Goal: Task Accomplishment & Management: Use online tool/utility

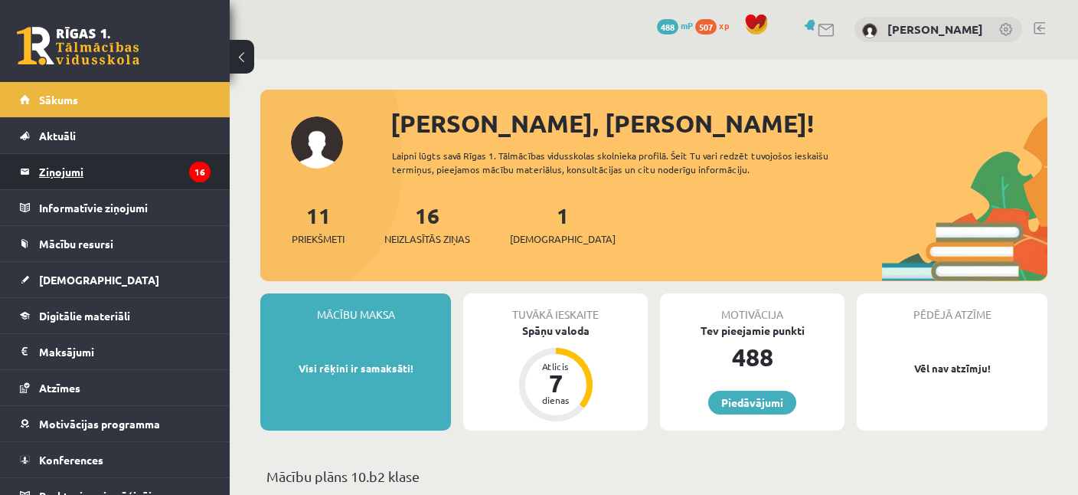
click at [80, 174] on legend "Ziņojumi 16" at bounding box center [124, 171] width 171 height 35
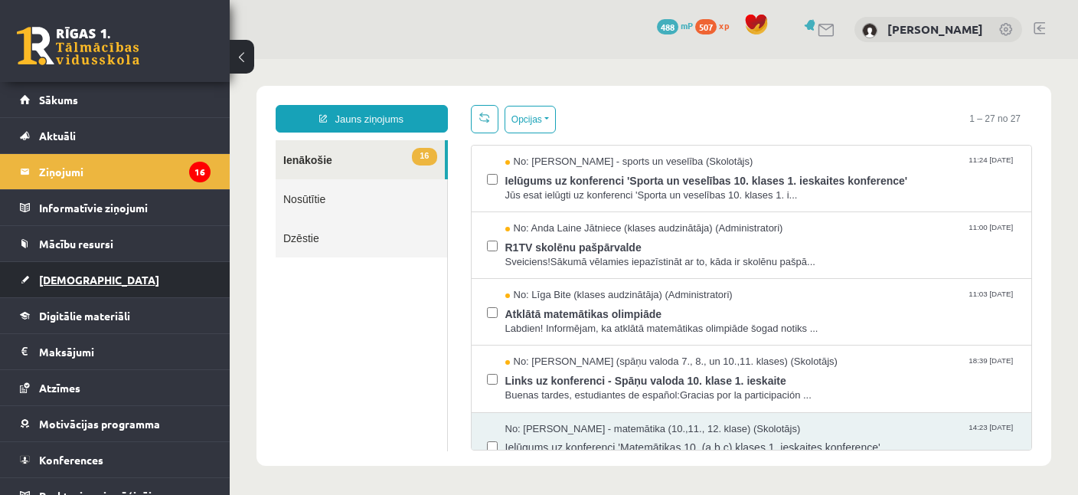
click at [77, 277] on span "[DEMOGRAPHIC_DATA]" at bounding box center [99, 280] width 120 height 14
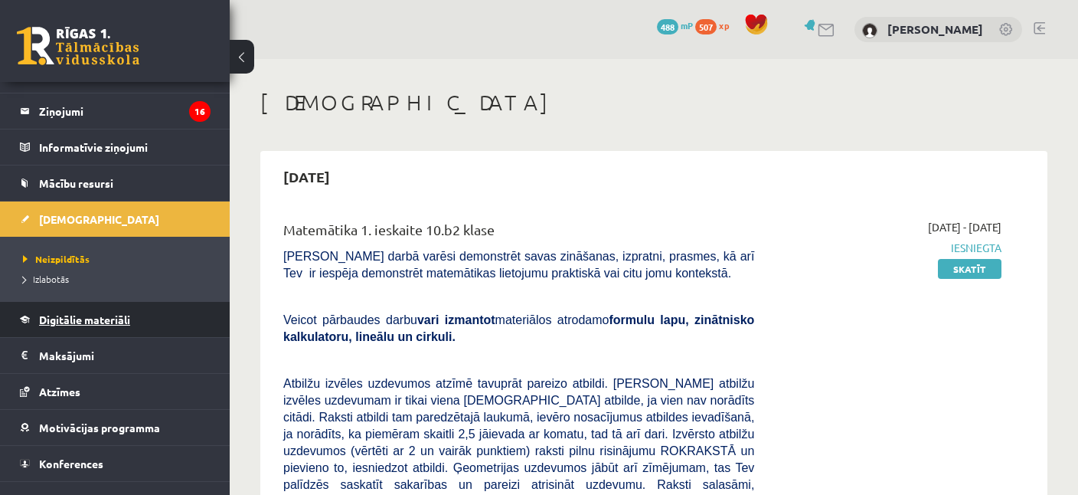
click at [72, 315] on span "Digitālie materiāli" at bounding box center [84, 319] width 91 height 14
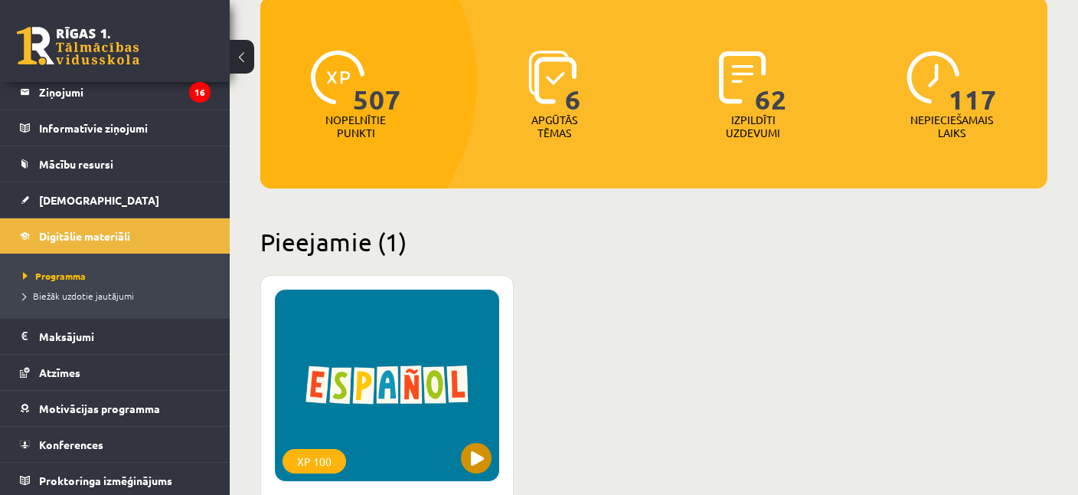
scroll to position [323, 0]
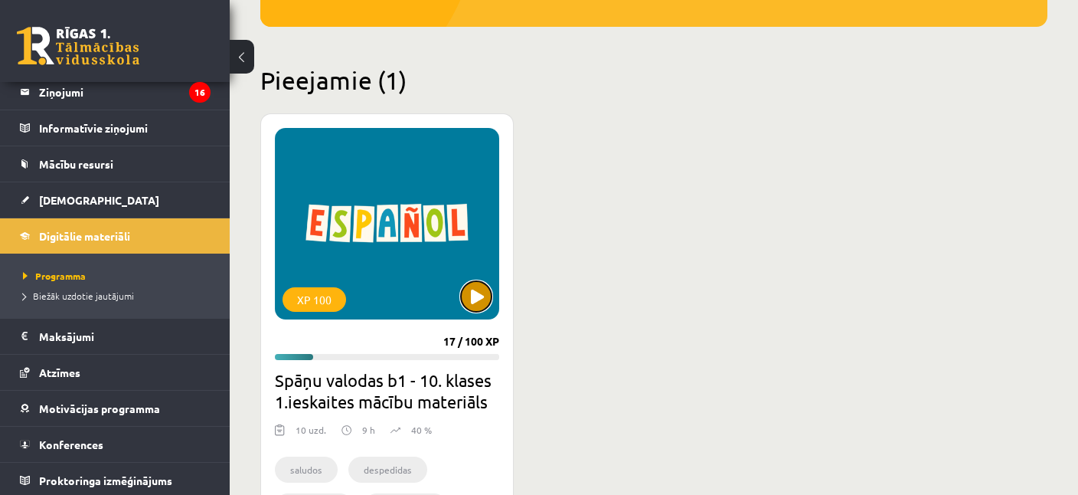
click at [488, 295] on button at bounding box center [476, 296] width 31 height 31
click at [390, 280] on div "XP 100" at bounding box center [387, 223] width 224 height 191
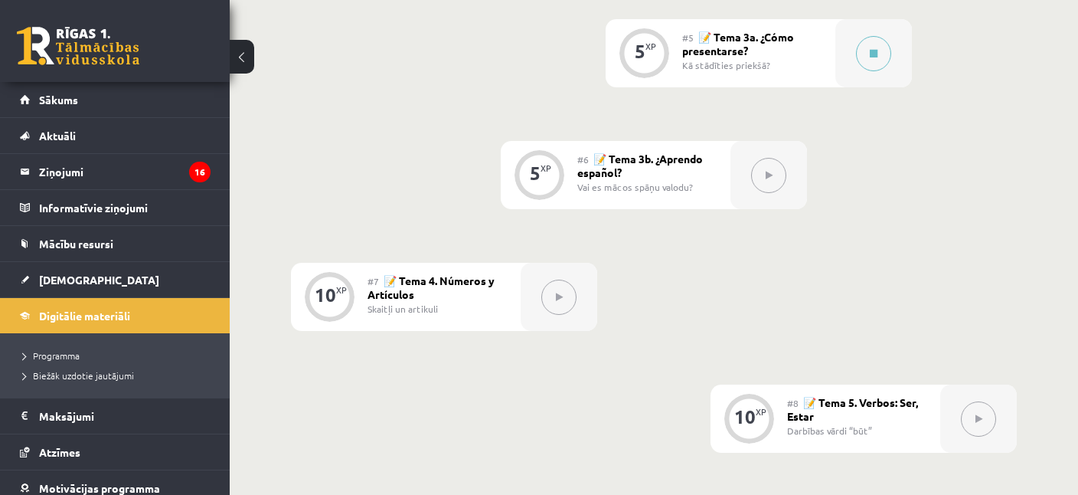
scroll to position [889, 0]
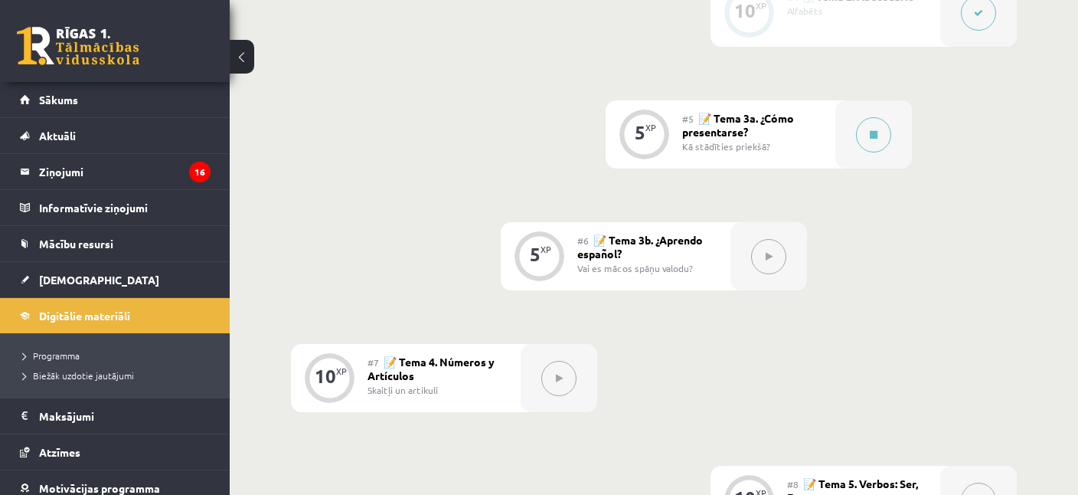
click at [883, 135] on button at bounding box center [873, 134] width 35 height 35
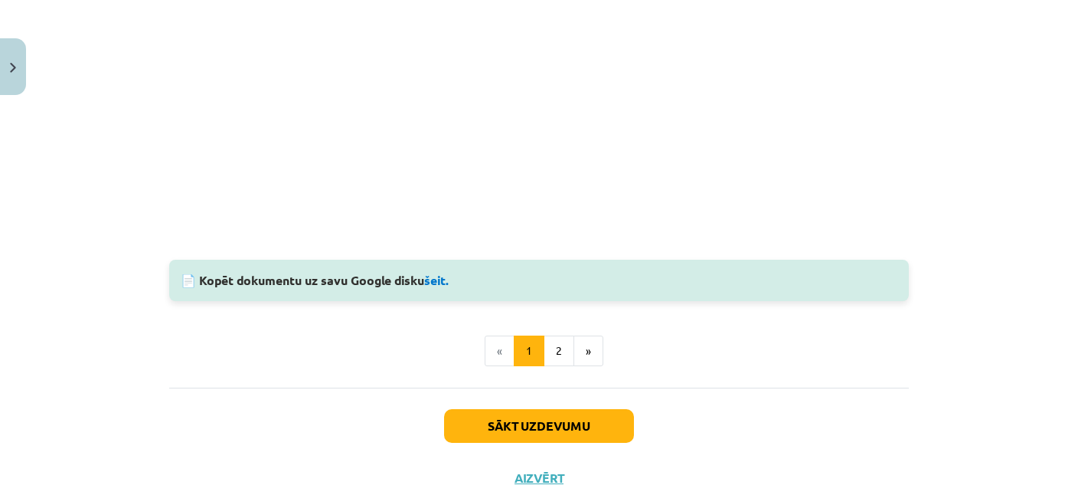
scroll to position [1425, 0]
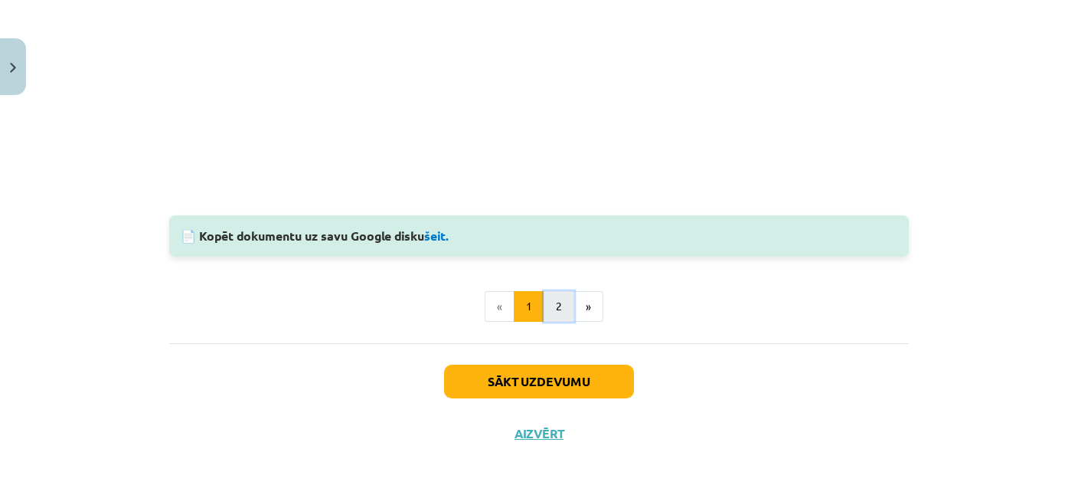
click at [560, 306] on button "2" at bounding box center [559, 306] width 31 height 31
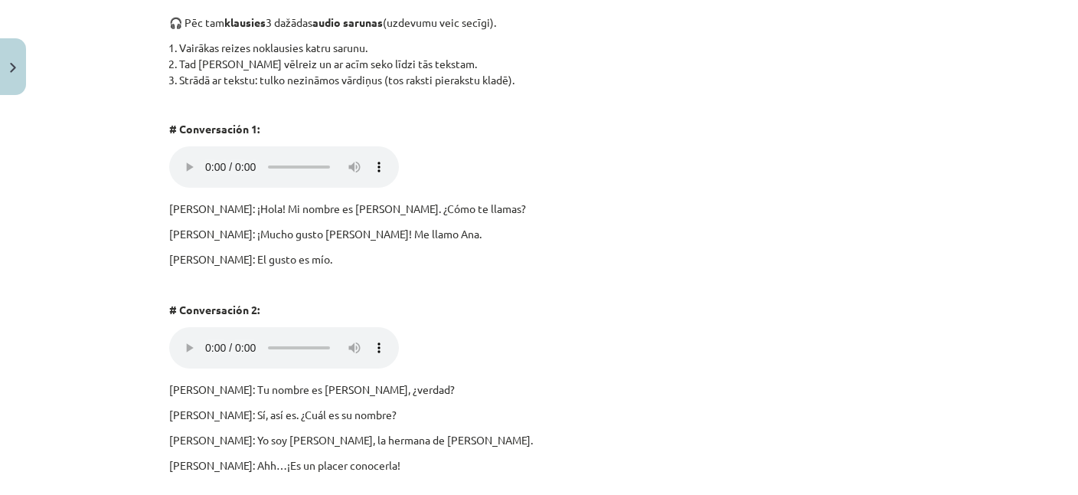
scroll to position [0, 0]
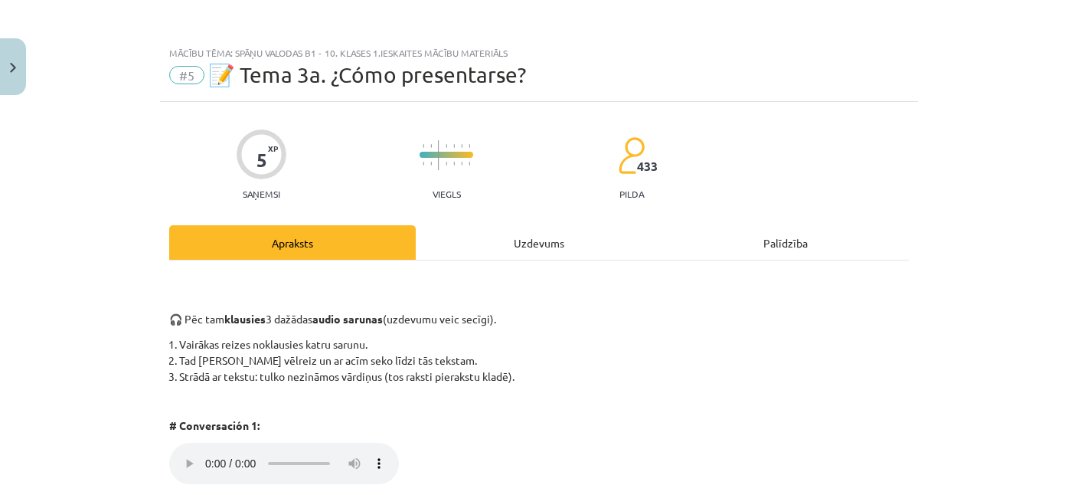
click at [511, 243] on div "Uzdevums" at bounding box center [539, 242] width 247 height 34
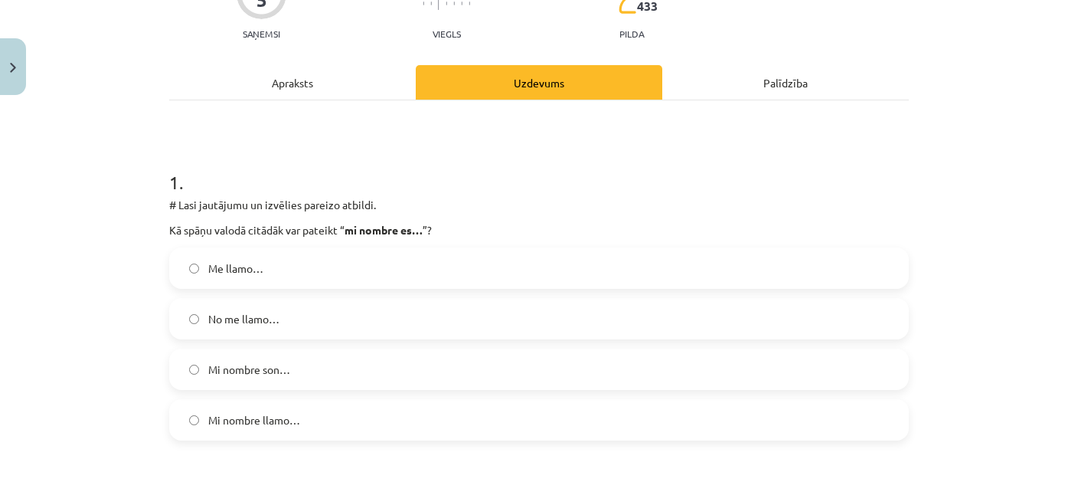
scroll to position [186, 0]
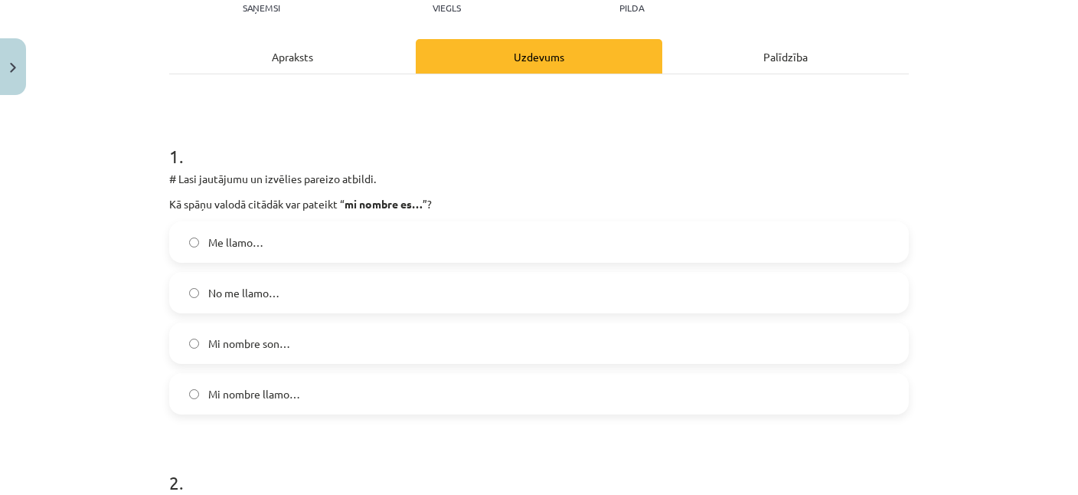
click at [266, 247] on label "Me llamo…" at bounding box center [539, 242] width 736 height 38
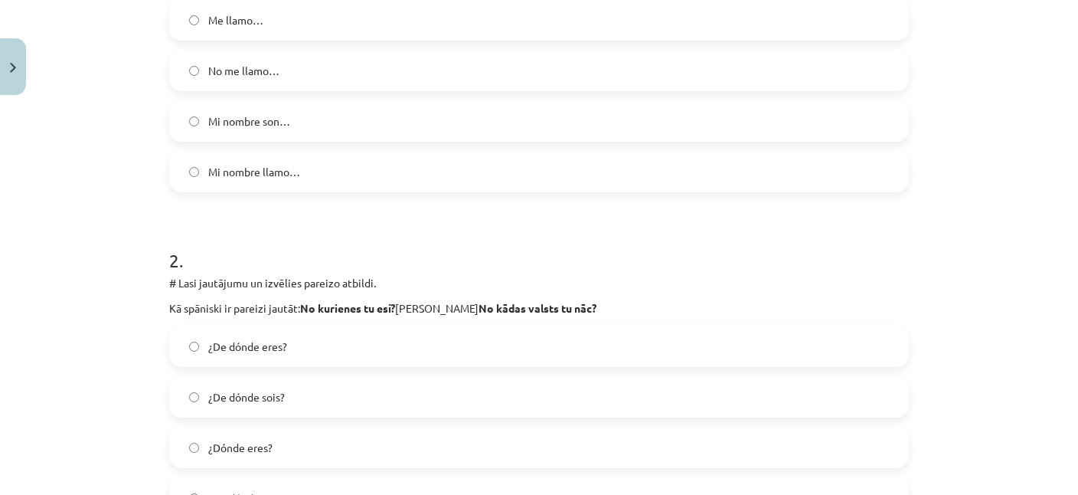
scroll to position [482, 0]
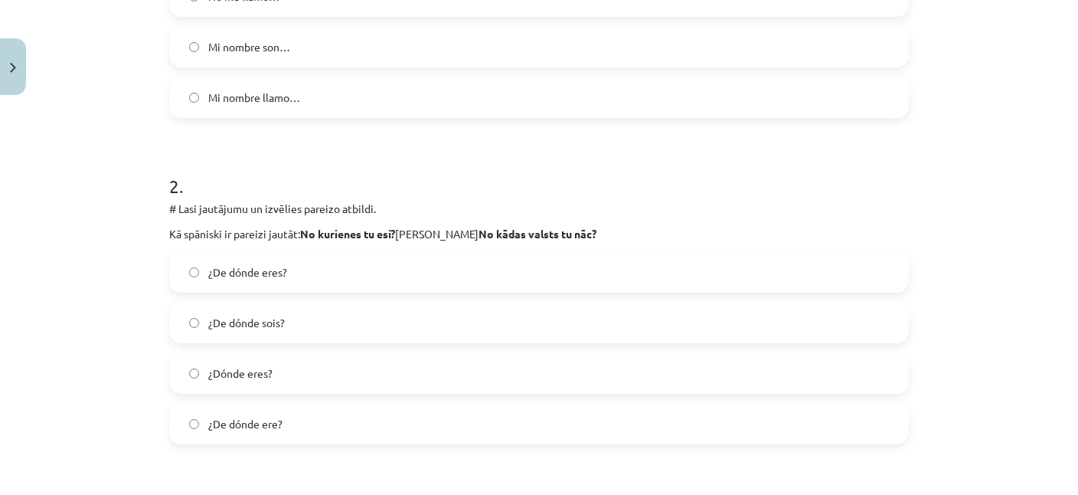
click at [301, 318] on label "¿De dónde sois?" at bounding box center [539, 322] width 736 height 38
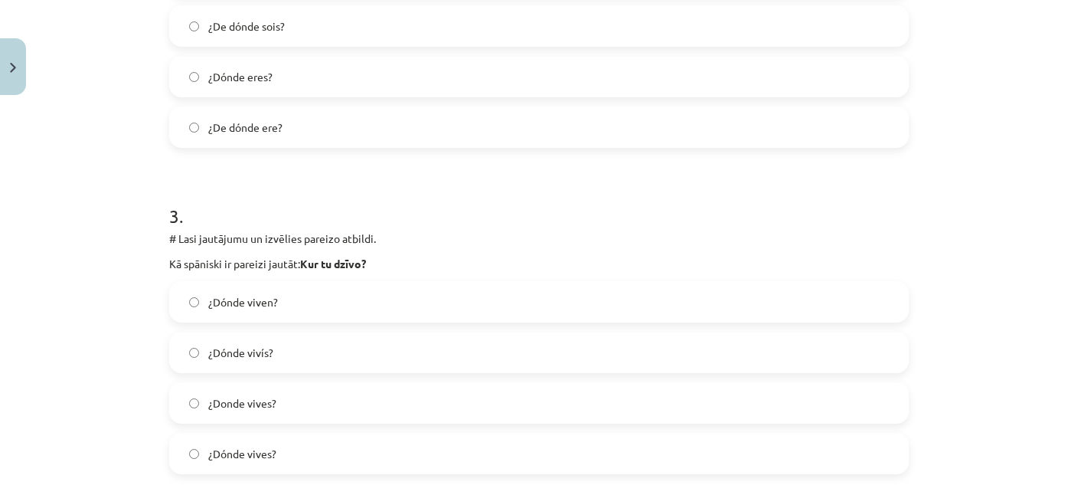
scroll to position [853, 0]
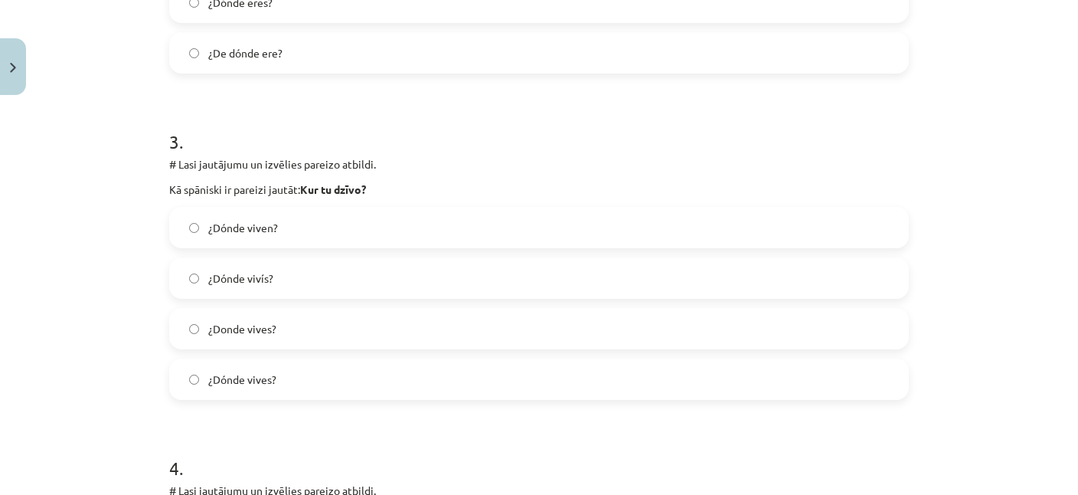
click at [299, 371] on label "¿Dónde vives?" at bounding box center [539, 379] width 736 height 38
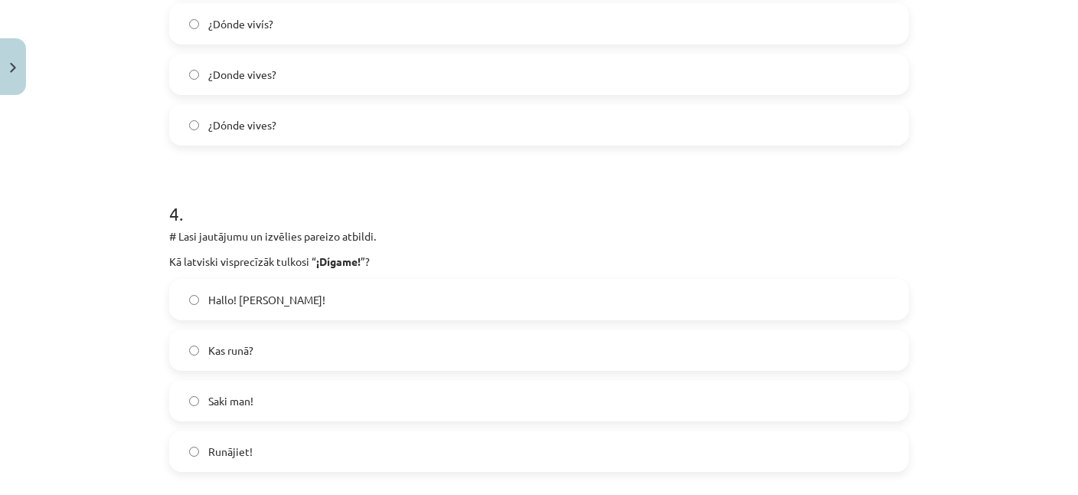
scroll to position [1149, 0]
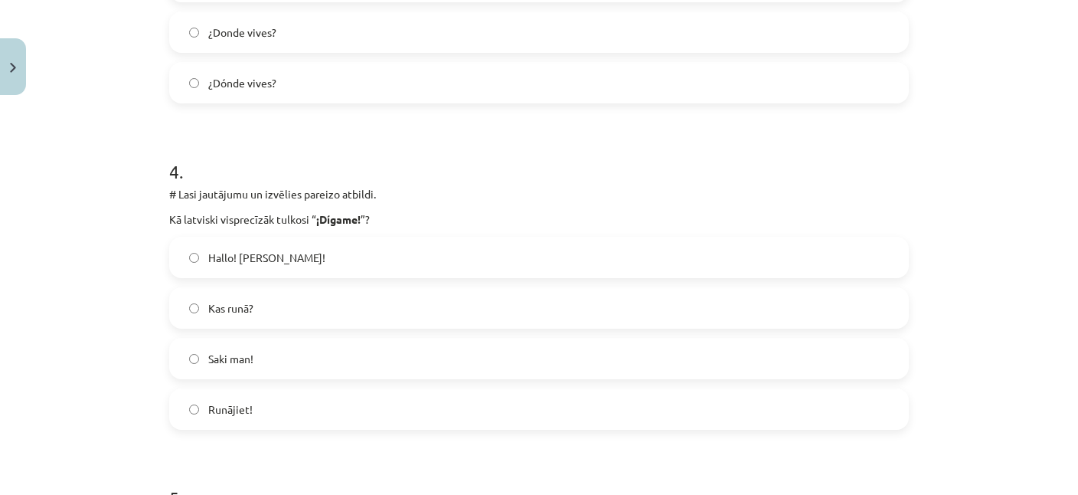
click at [258, 300] on label "Kas runā?" at bounding box center [539, 308] width 736 height 38
click at [280, 256] on span "Hallo! [PERSON_NAME]!" at bounding box center [266, 258] width 117 height 16
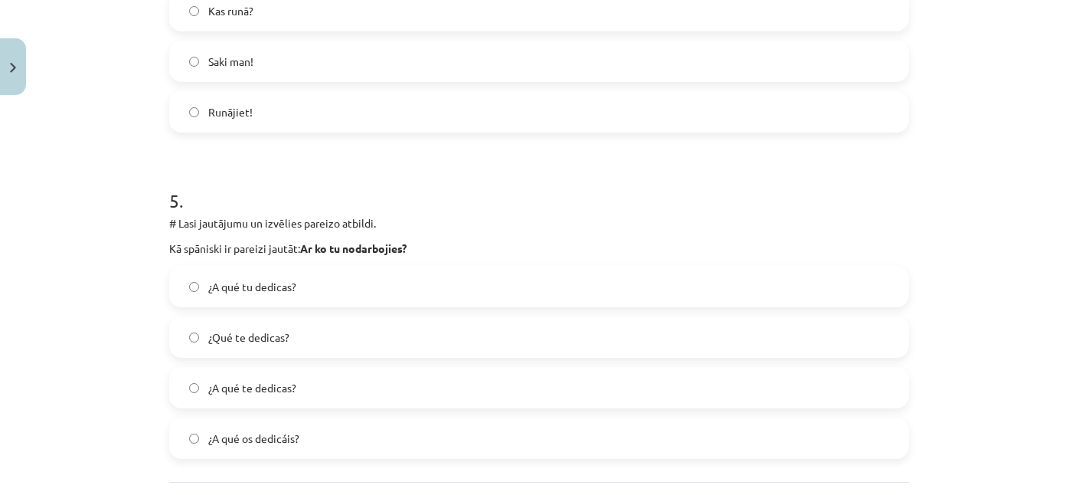
scroll to position [1520, 0]
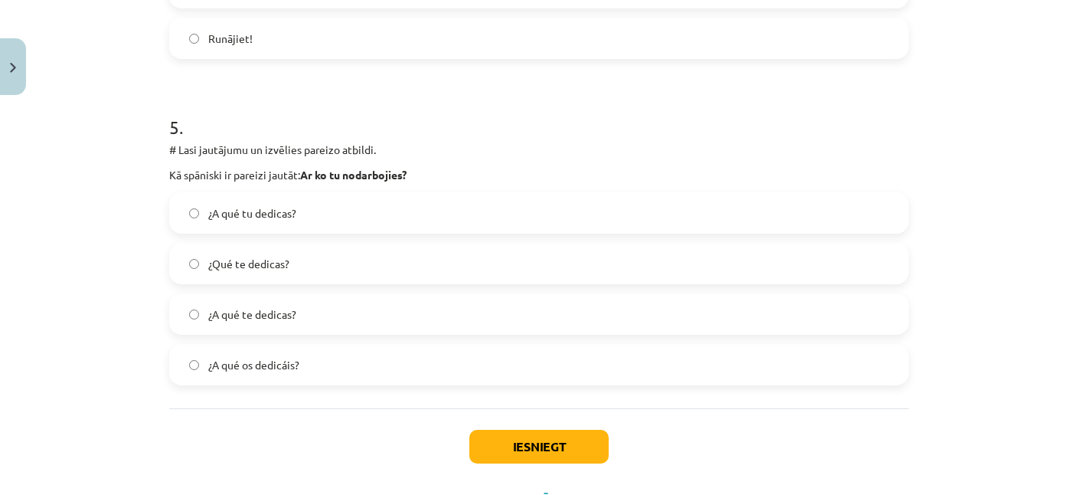
click at [285, 258] on span "¿Qué te dedicas?" at bounding box center [248, 264] width 81 height 16
click at [294, 310] on span "¿A qué te dedicas?" at bounding box center [252, 314] width 88 height 16
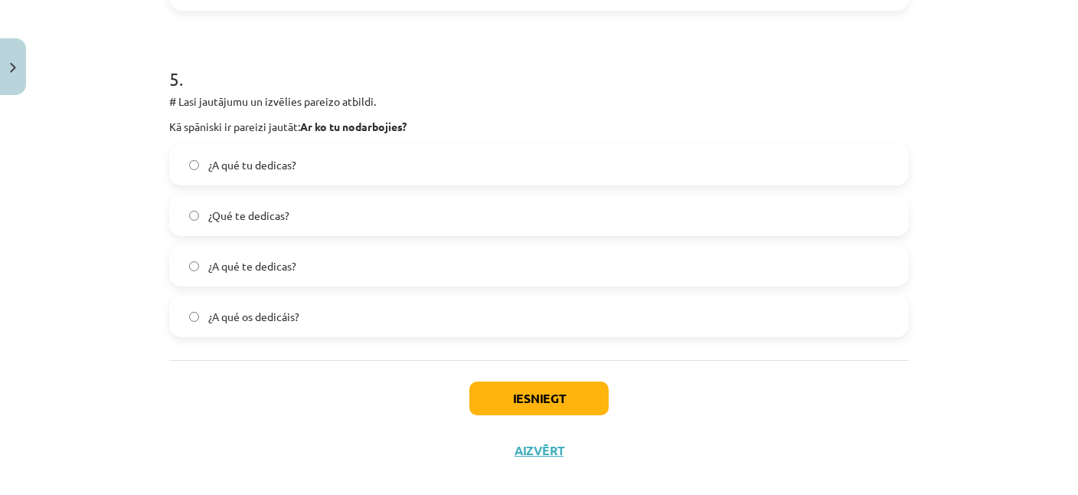
scroll to position [1587, 0]
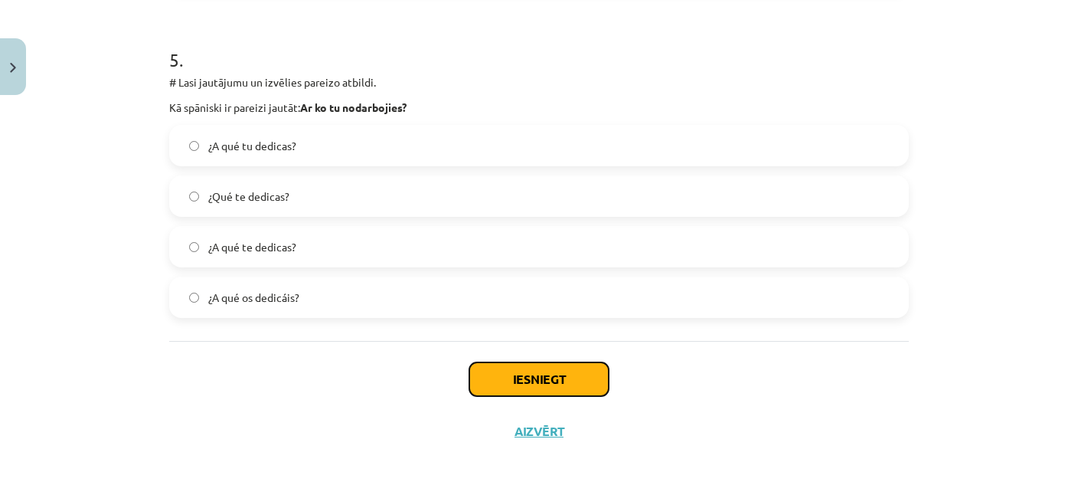
click at [554, 374] on button "Iesniegt" at bounding box center [538, 379] width 139 height 34
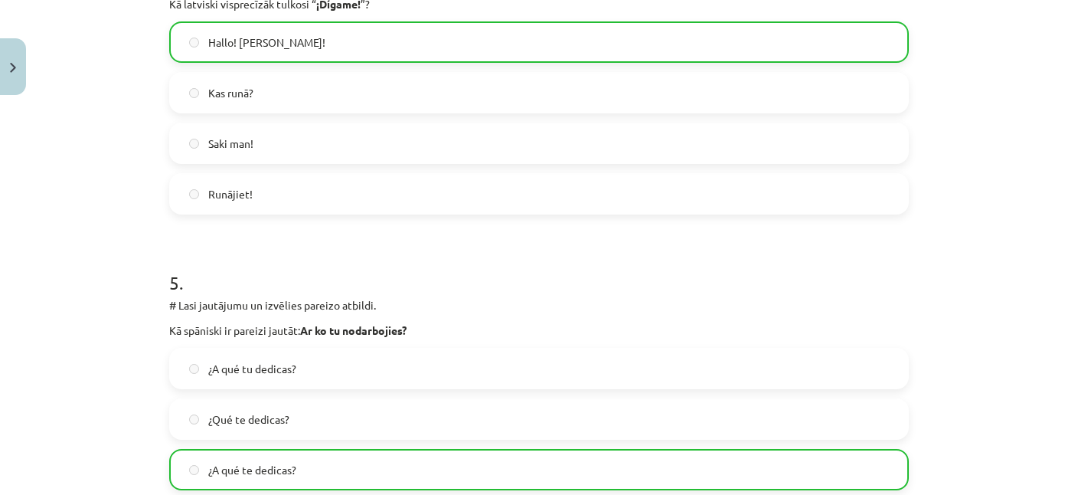
scroll to position [1635, 0]
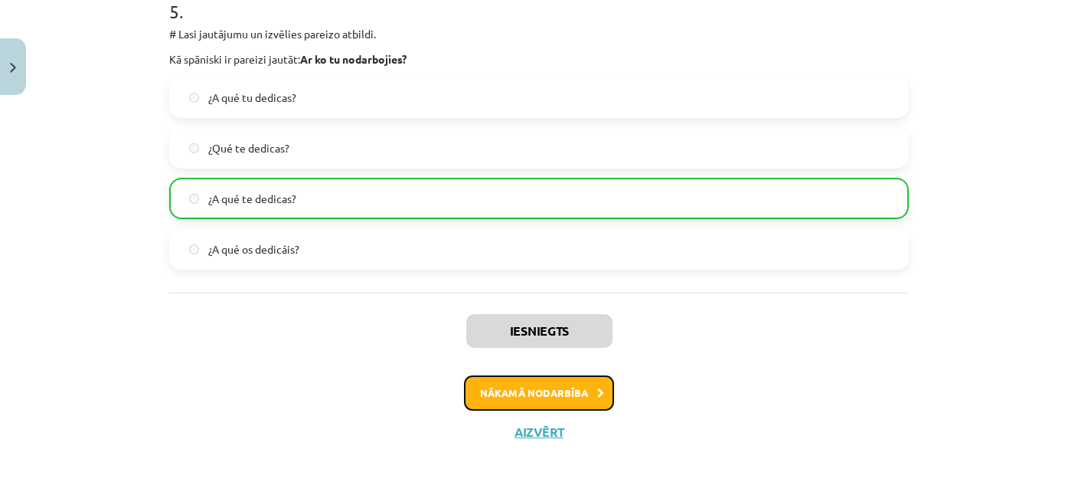
click at [505, 393] on button "Nākamā nodarbība" at bounding box center [539, 392] width 150 height 35
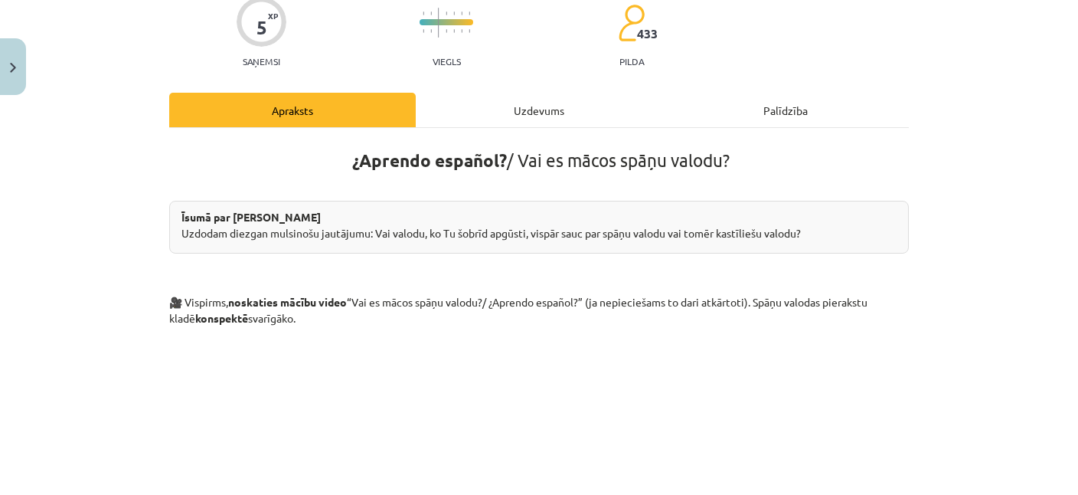
scroll to position [0, 0]
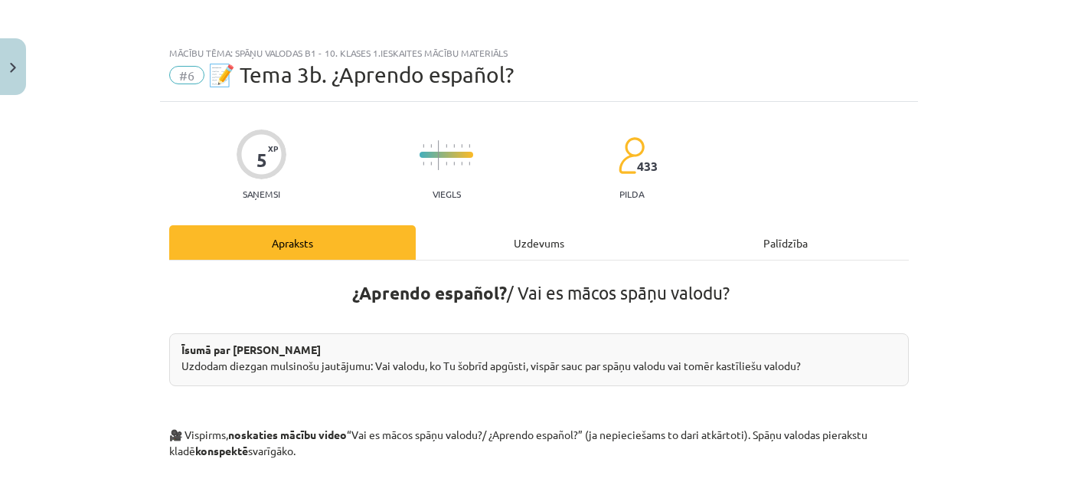
click at [470, 233] on div "Uzdevums" at bounding box center [539, 242] width 247 height 34
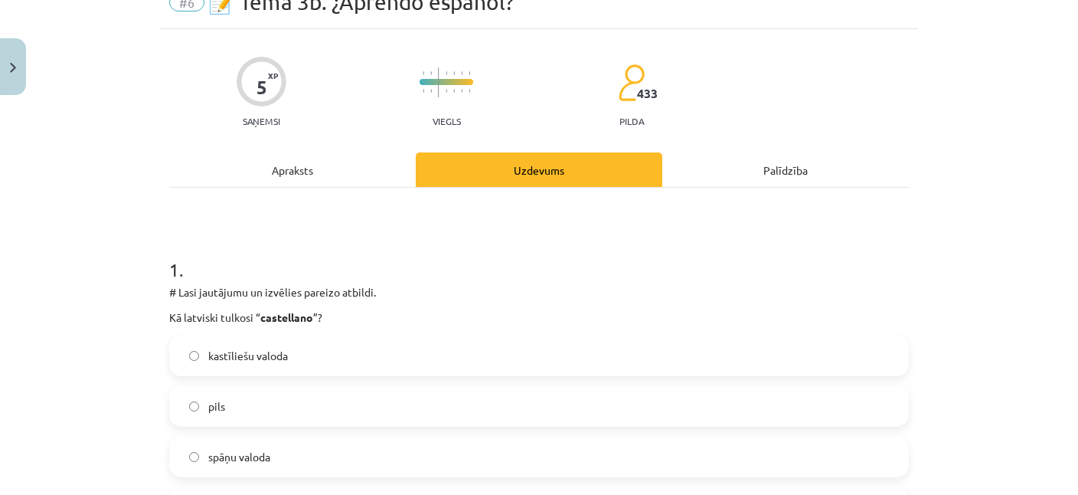
scroll to position [112, 0]
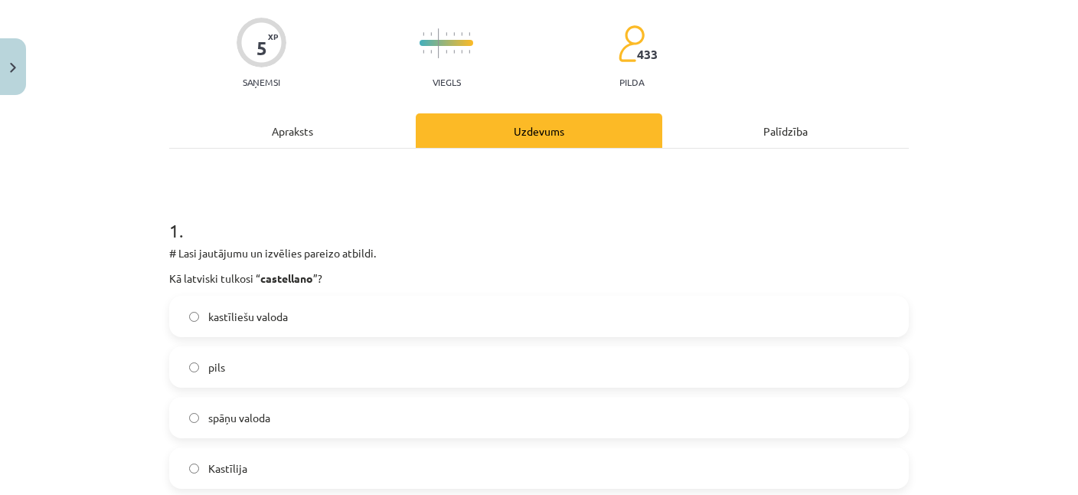
click at [324, 313] on label "kastīliešu valoda" at bounding box center [539, 316] width 736 height 38
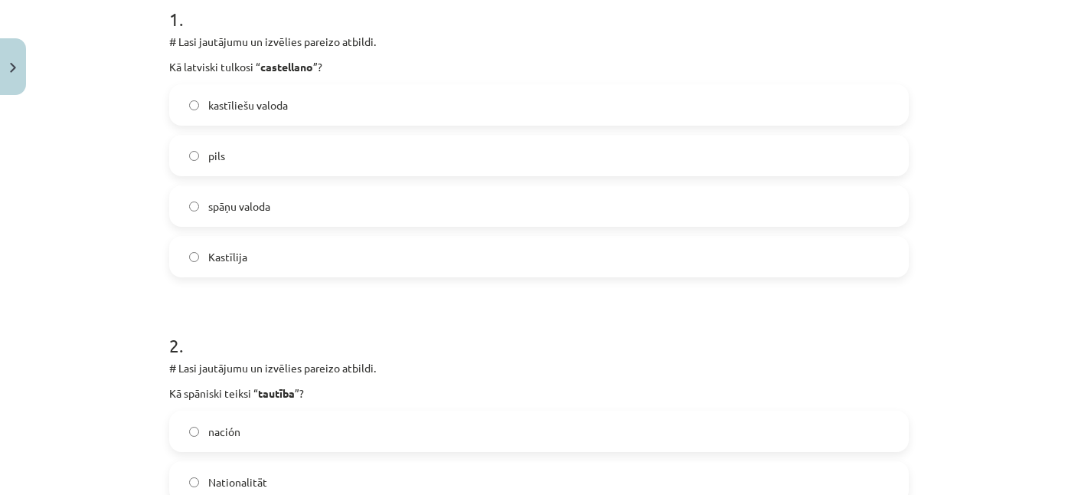
scroll to position [335, 0]
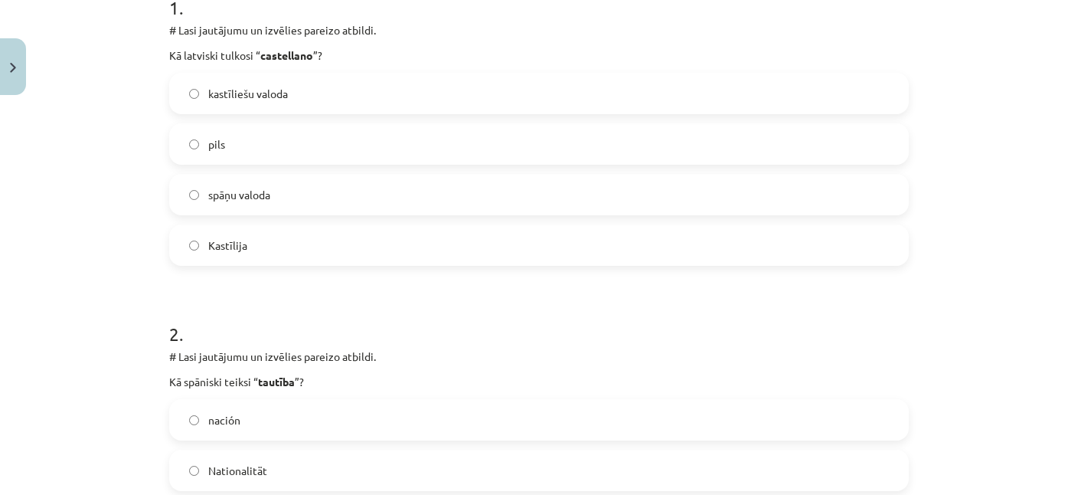
click at [282, 188] on label "spāņu valoda" at bounding box center [539, 194] width 736 height 38
click at [275, 81] on label "kastīliešu valoda" at bounding box center [539, 93] width 736 height 38
click at [279, 201] on label "spāņu valoda" at bounding box center [539, 194] width 736 height 38
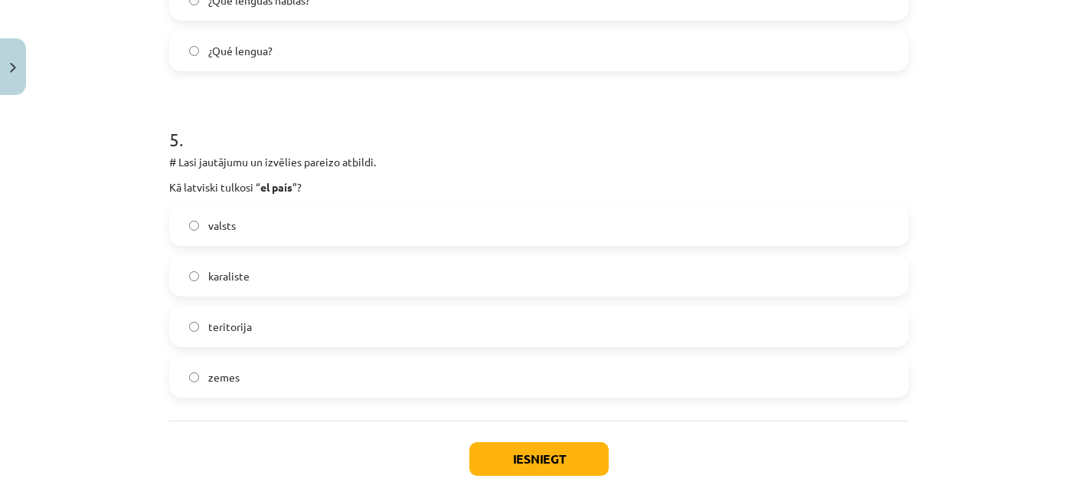
scroll to position [1587, 0]
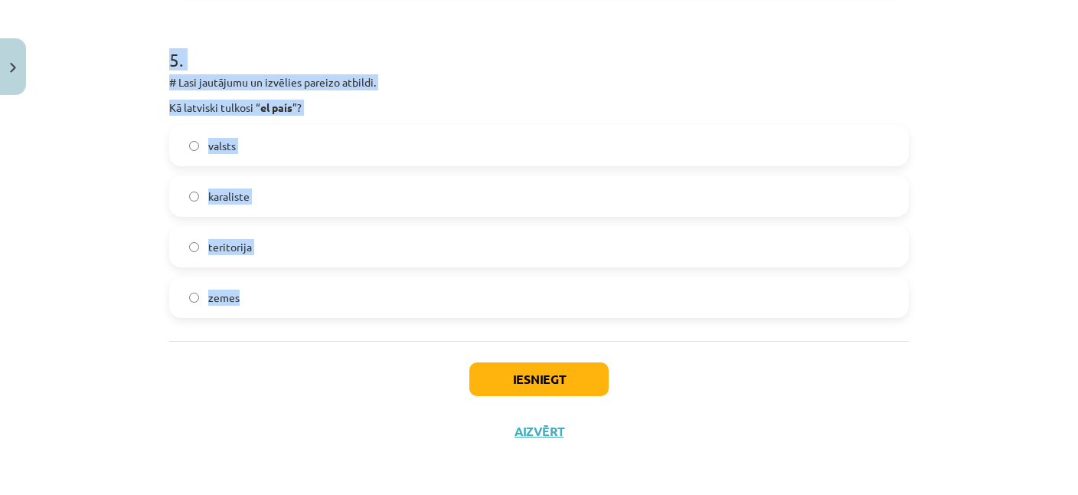
drag, startPoint x: 155, startPoint y: 15, endPoint x: 393, endPoint y: 312, distance: 380.8
click at [393, 312] on div "Mācību tēma: Spāņu valodas b1 - 10. klases 1.ieskaites mācību materiāls #6 📝 Te…" at bounding box center [539, 247] width 1078 height 495
copy form "1 . # Lasi jautājumu un izvēlies pareizo atbildi. Kā latviski tulkosi “ castell…"
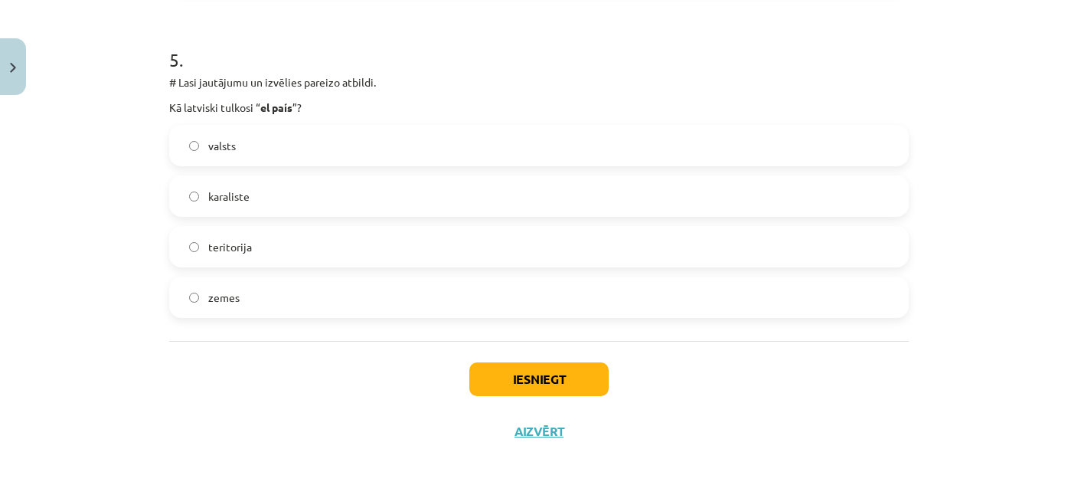
click at [80, 230] on div "Mācību tēma: Spāņu valodas b1 - 10. klases 1.ieskaites mācību materiāls #6 📝 Te…" at bounding box center [539, 247] width 1078 height 495
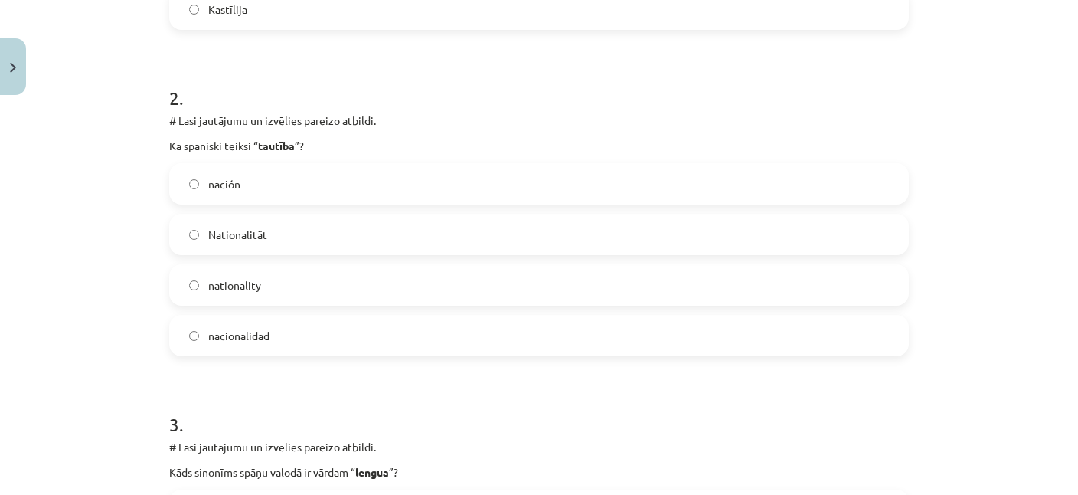
scroll to position [593, 0]
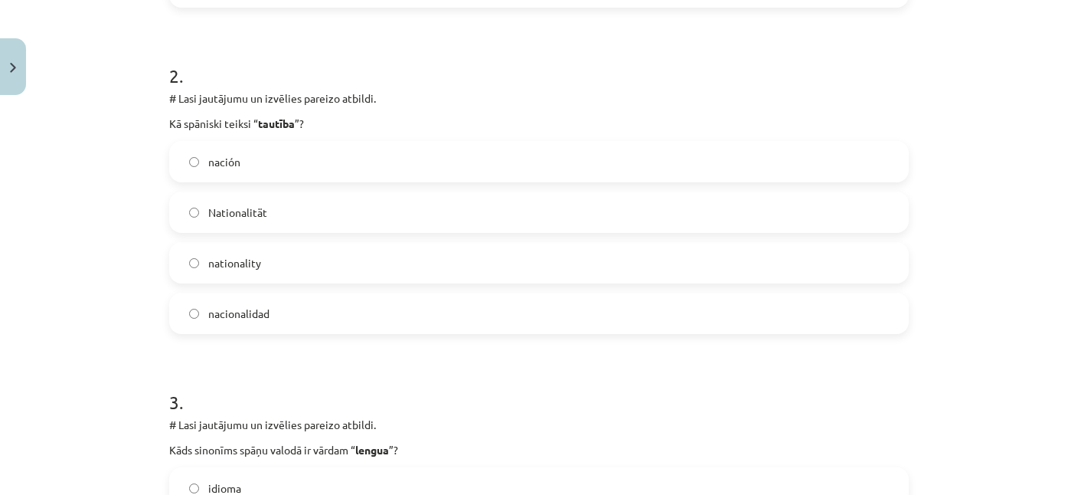
click at [266, 162] on label "nación" at bounding box center [539, 161] width 736 height 38
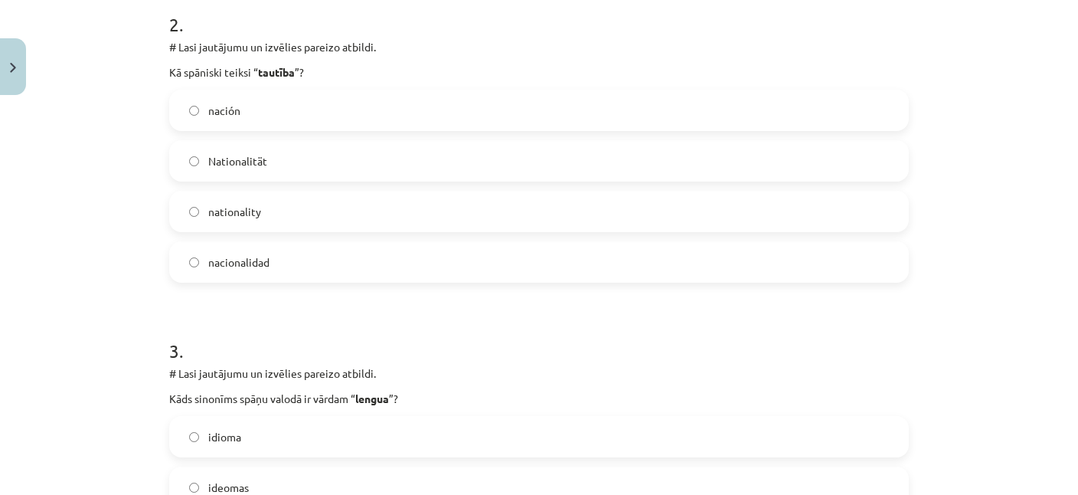
scroll to position [667, 0]
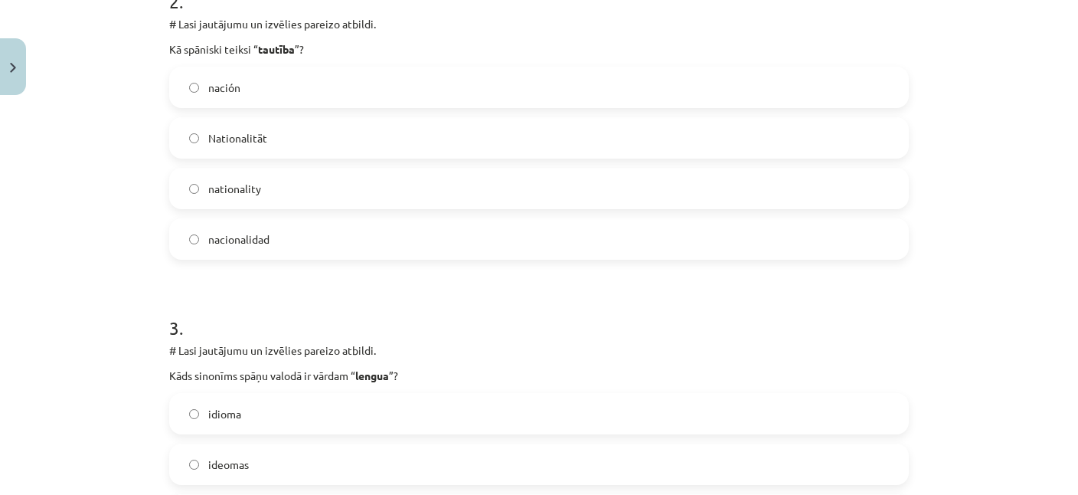
click at [284, 227] on label "nacionalidad" at bounding box center [539, 239] width 736 height 38
click at [270, 83] on label "nación" at bounding box center [539, 87] width 736 height 38
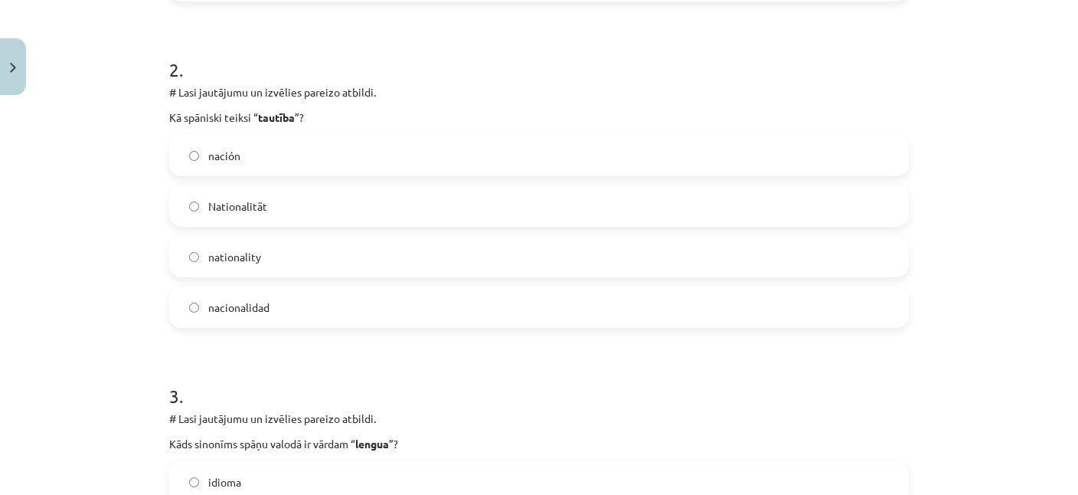
scroll to position [593, 0]
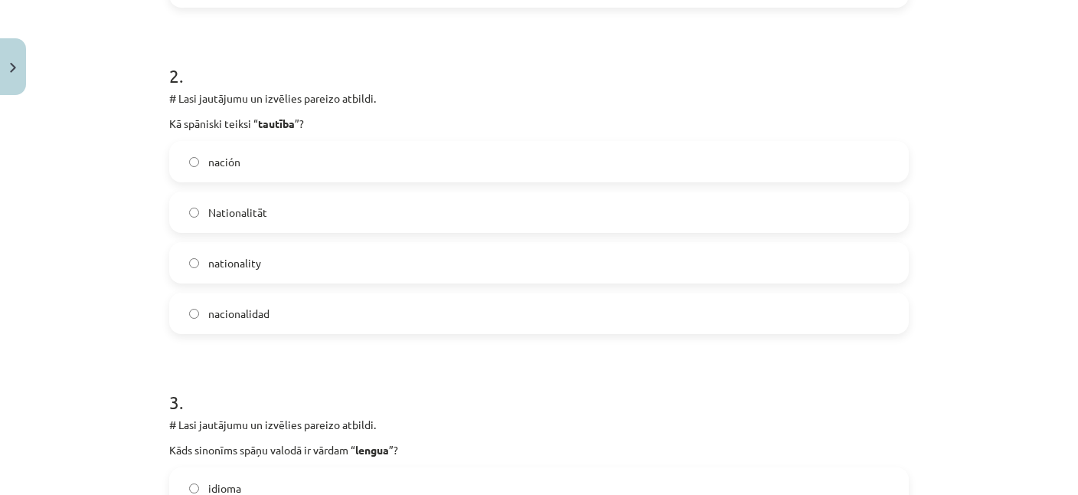
click at [289, 306] on label "nacionalidad" at bounding box center [539, 313] width 736 height 38
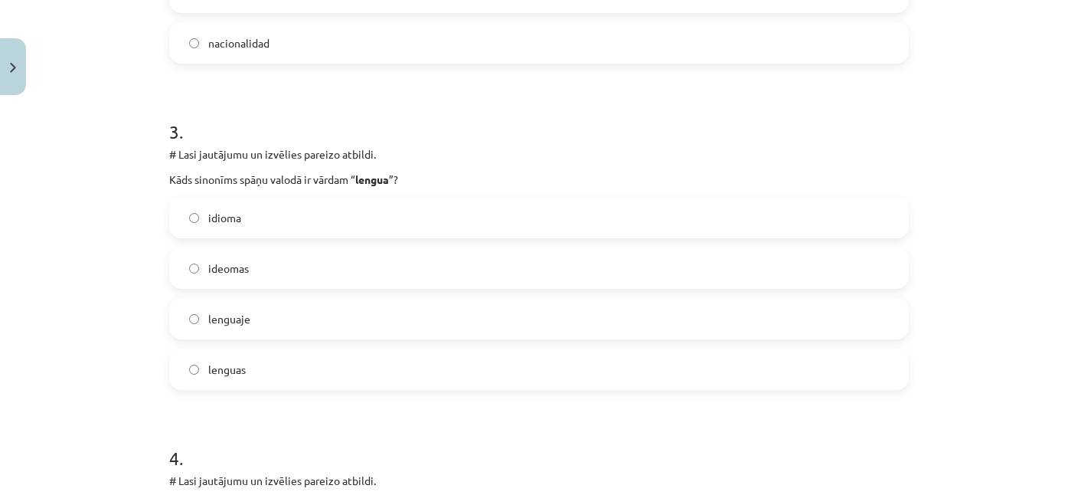
scroll to position [889, 0]
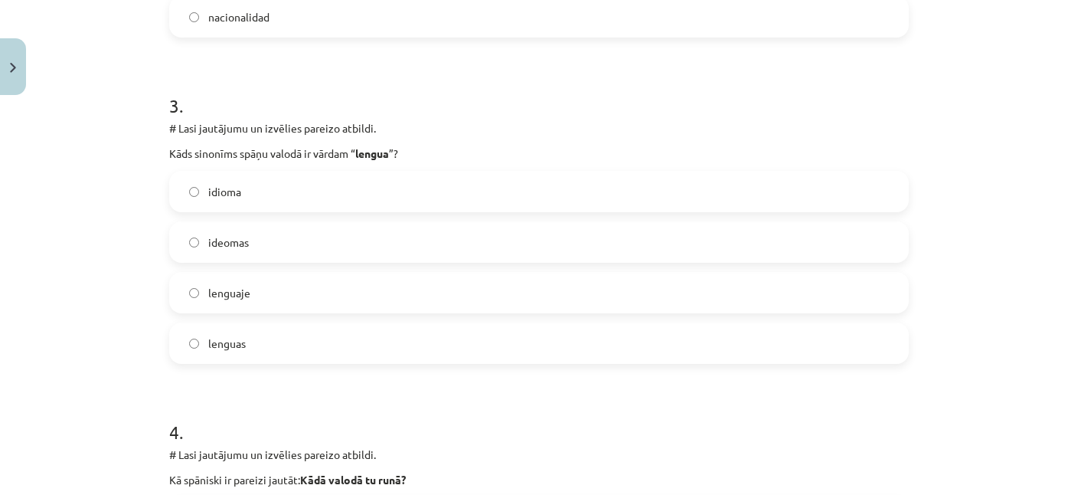
click at [258, 184] on label "idioma" at bounding box center [539, 191] width 736 height 38
click at [273, 235] on label "ideomas" at bounding box center [539, 242] width 736 height 38
click at [269, 185] on label "idioma" at bounding box center [539, 191] width 736 height 38
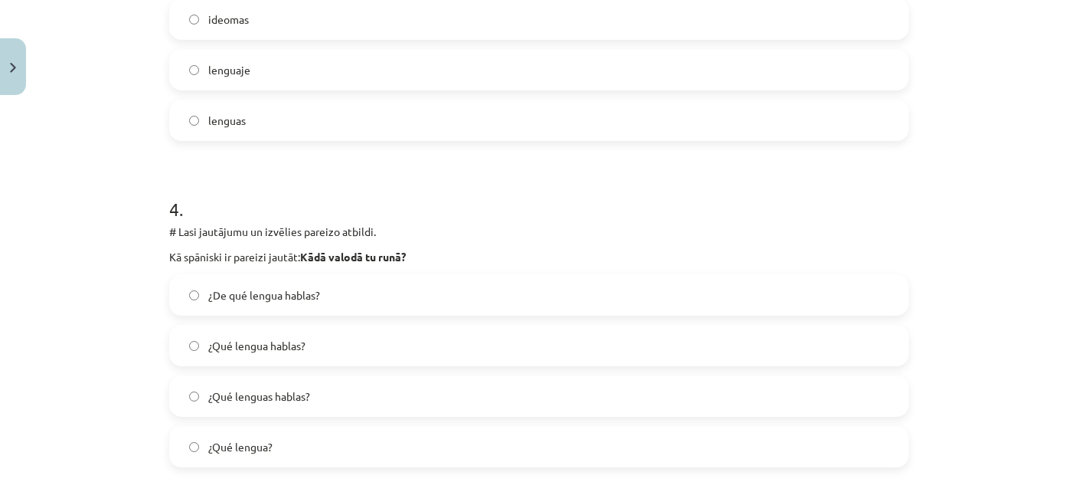
scroll to position [1185, 0]
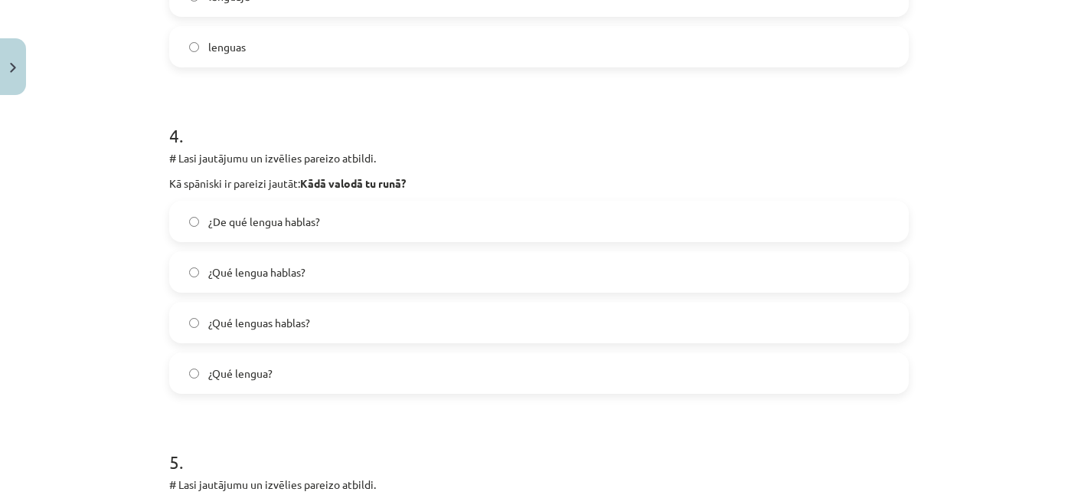
click at [283, 219] on span "¿De qué lengua hablas?" at bounding box center [264, 222] width 112 height 16
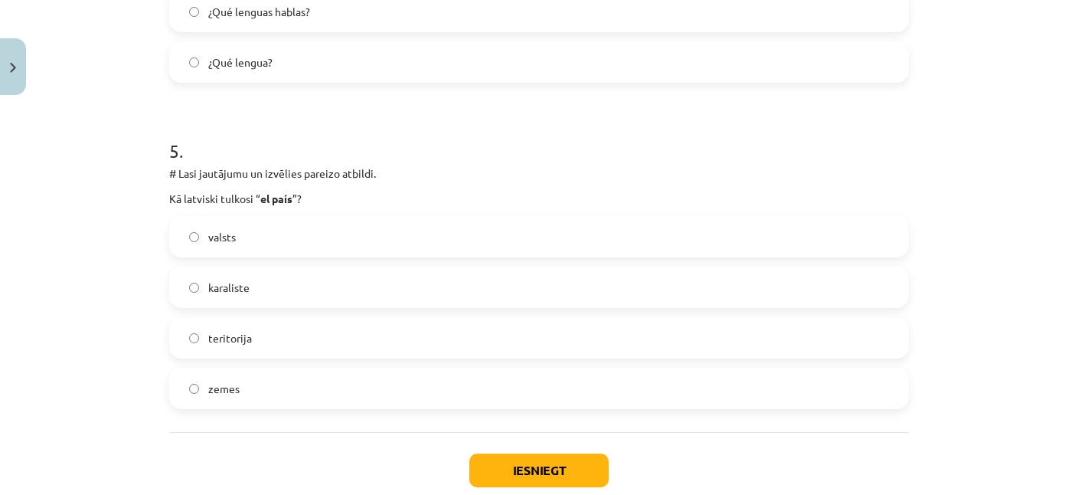
scroll to position [1556, 0]
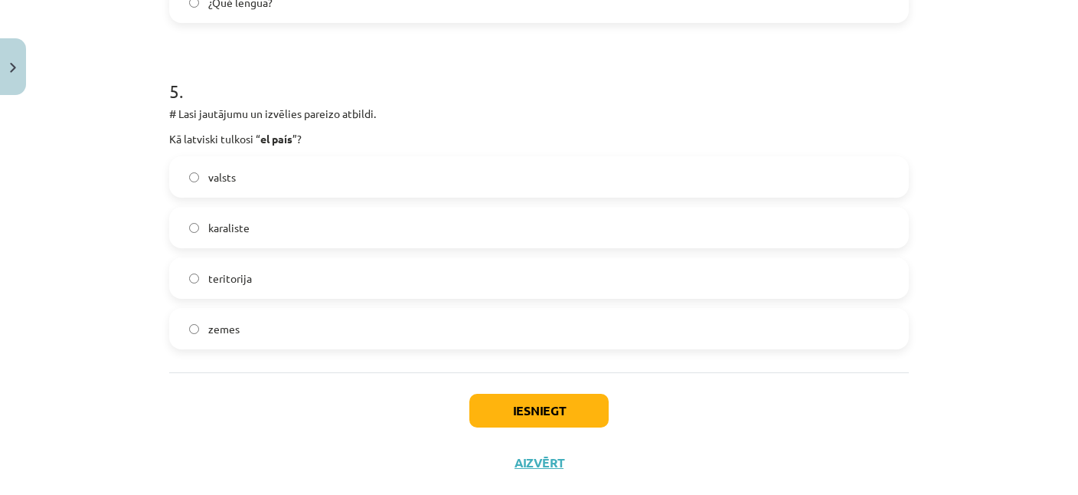
click at [270, 245] on label "karaliste" at bounding box center [539, 227] width 736 height 38
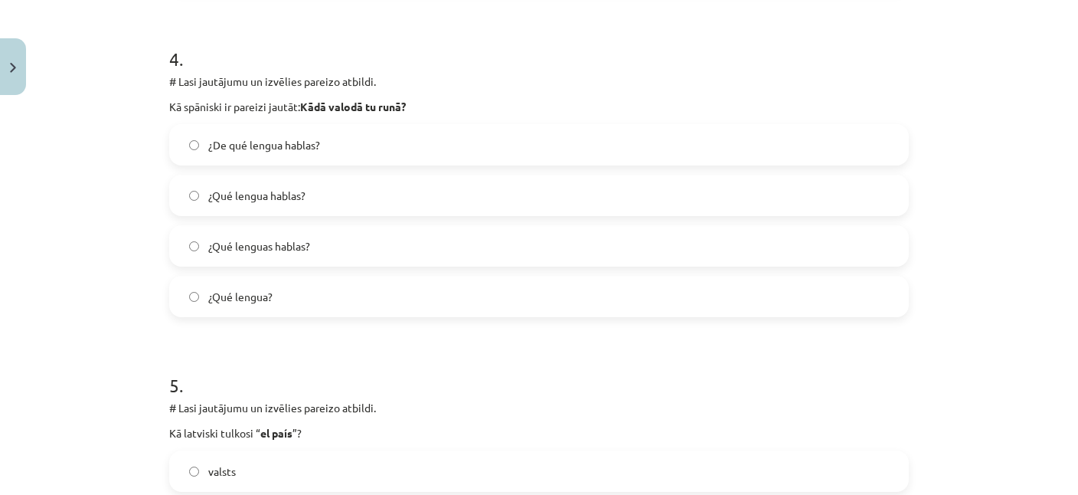
scroll to position [1259, 0]
click at [287, 201] on span "¿Qué lengua hablas?" at bounding box center [256, 198] width 97 height 16
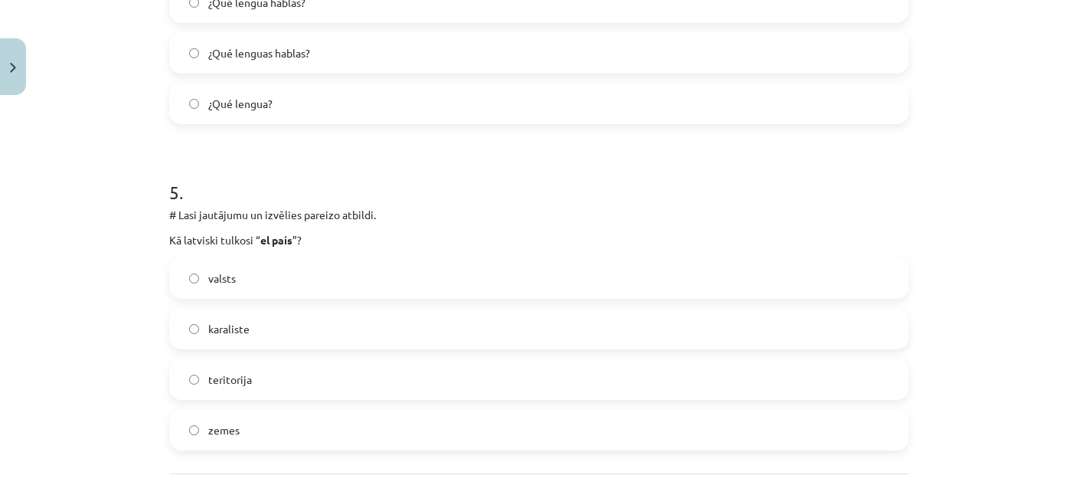
scroll to position [1482, 0]
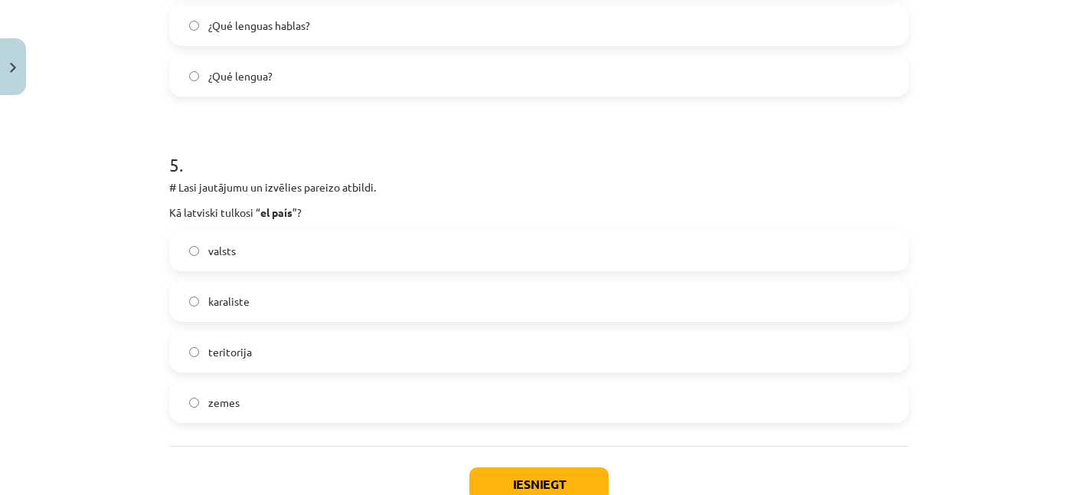
click at [238, 241] on label "valsts" at bounding box center [539, 250] width 736 height 38
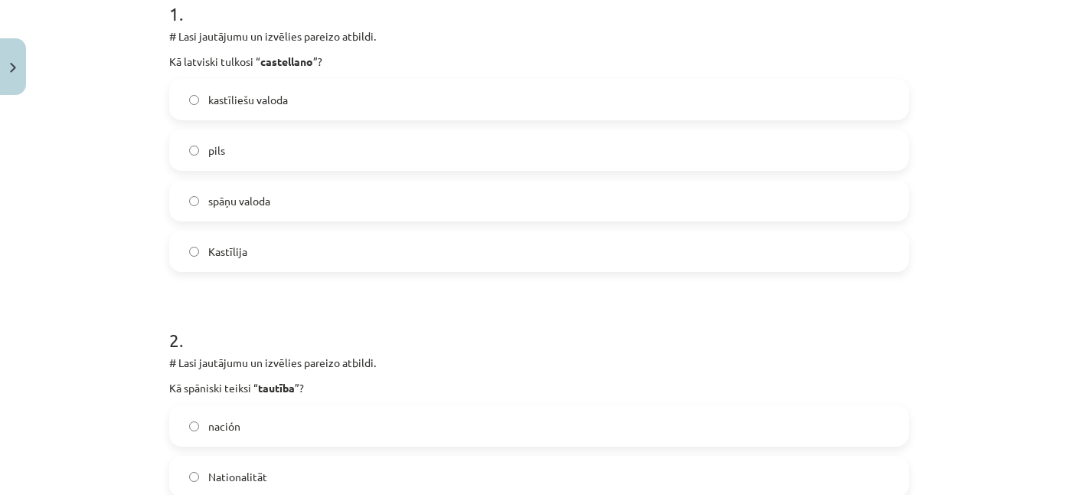
scroll to position [296, 0]
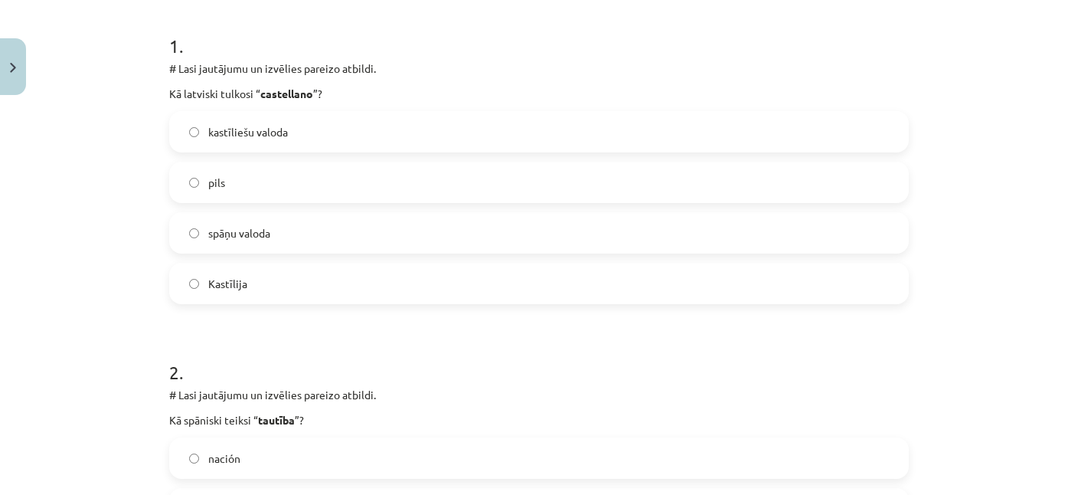
click at [245, 128] on span "kastīliešu valoda" at bounding box center [248, 132] width 80 height 16
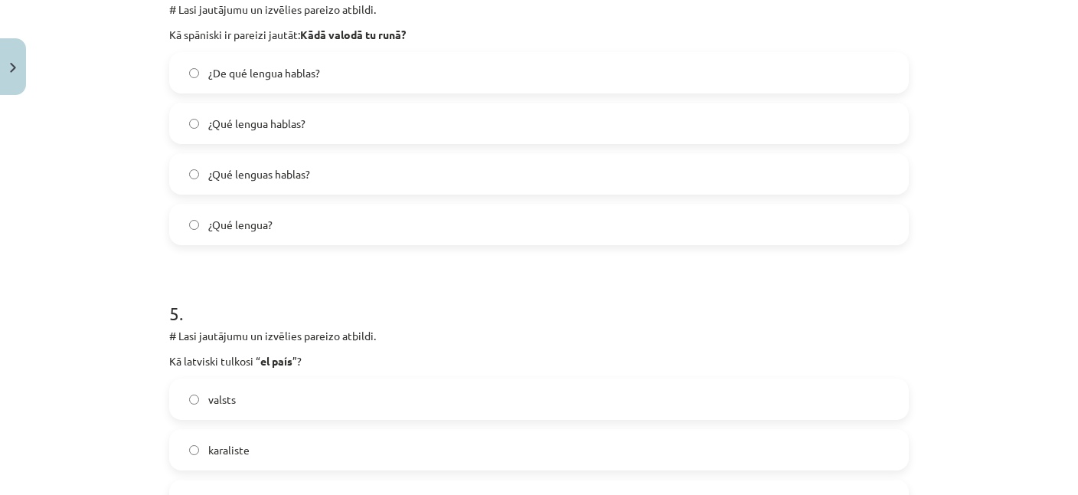
scroll to position [1587, 0]
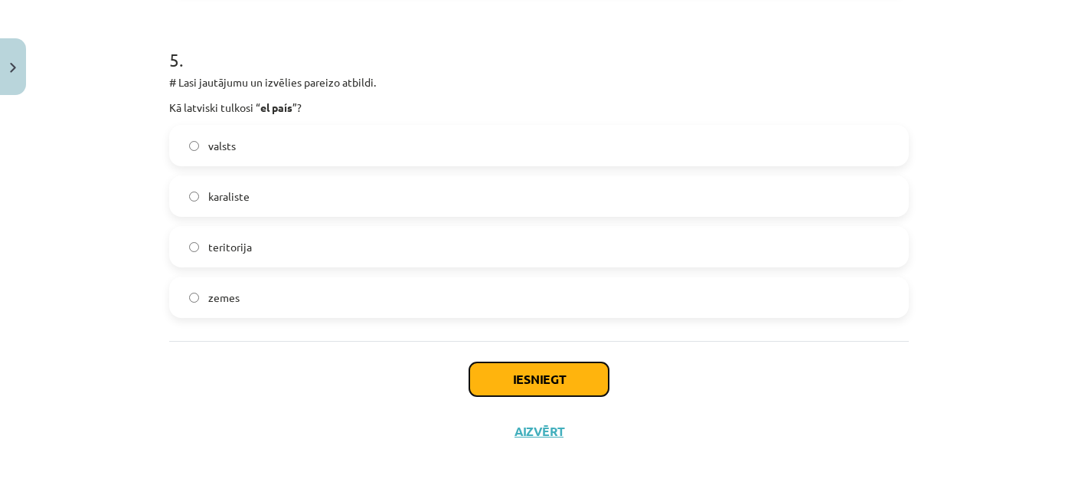
click at [483, 369] on button "Iesniegt" at bounding box center [538, 379] width 139 height 34
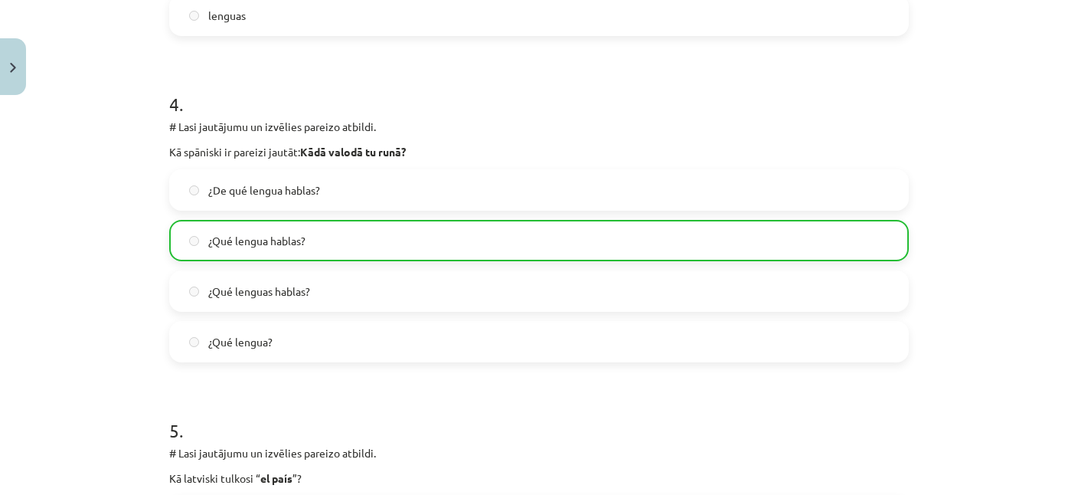
scroll to position [1635, 0]
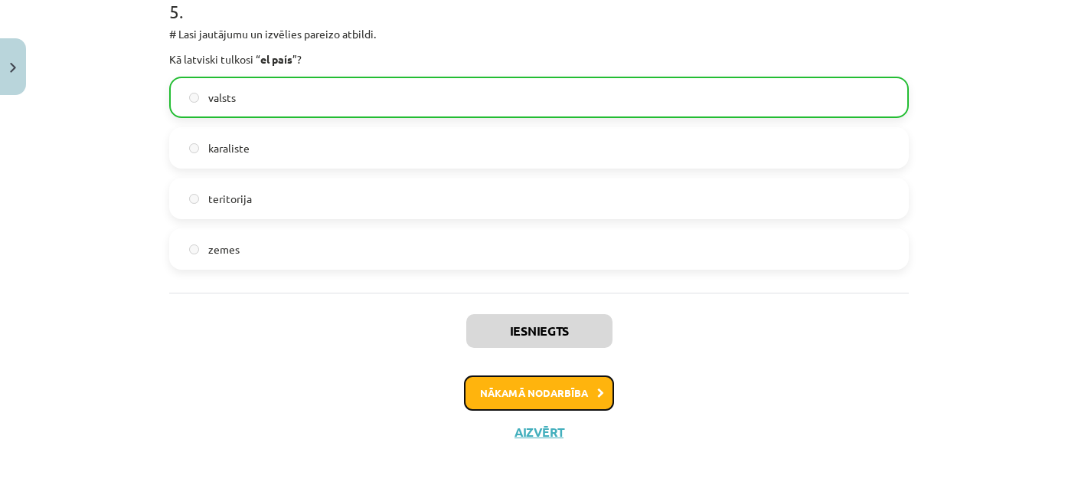
click at [526, 386] on button "Nākamā nodarbība" at bounding box center [539, 392] width 150 height 35
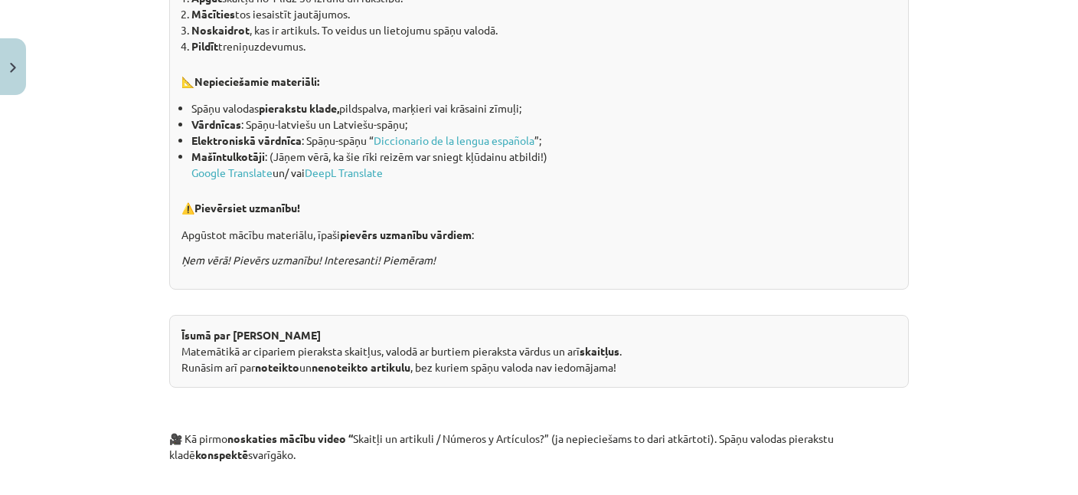
scroll to position [408, 0]
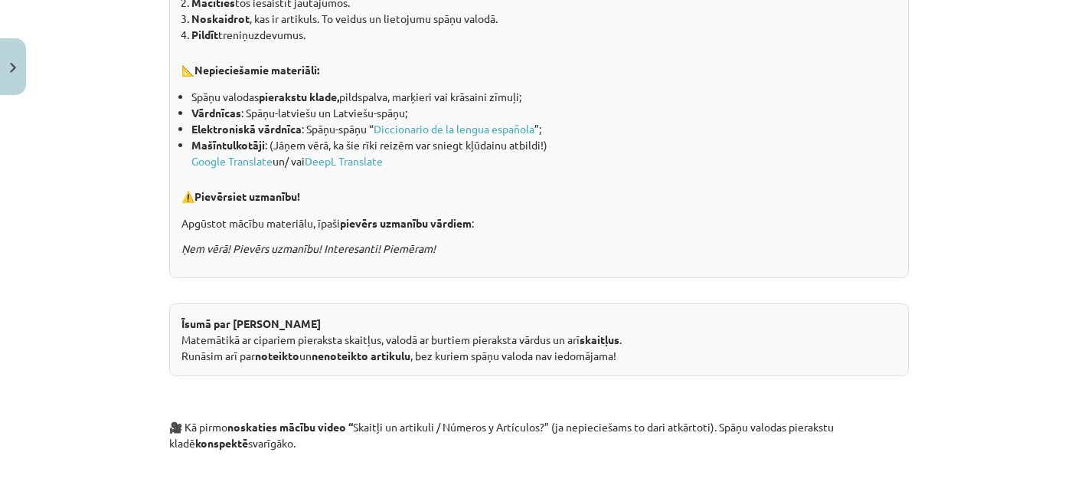
click at [159, 294] on div "Mācību tēma: Spāņu valodas b1 - 10. klases 1.ieskaites mācību materiāls #7 📝 Te…" at bounding box center [539, 247] width 1078 height 495
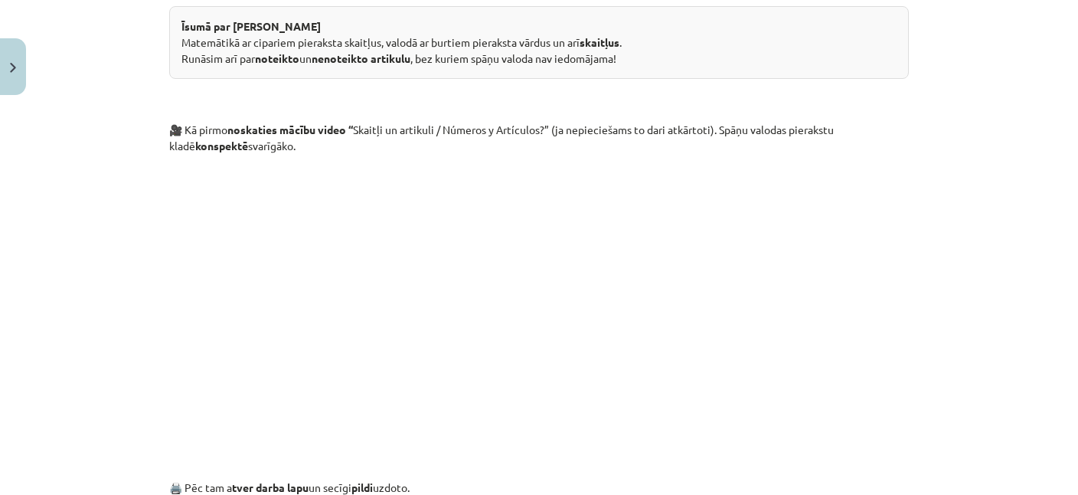
scroll to position [0, 0]
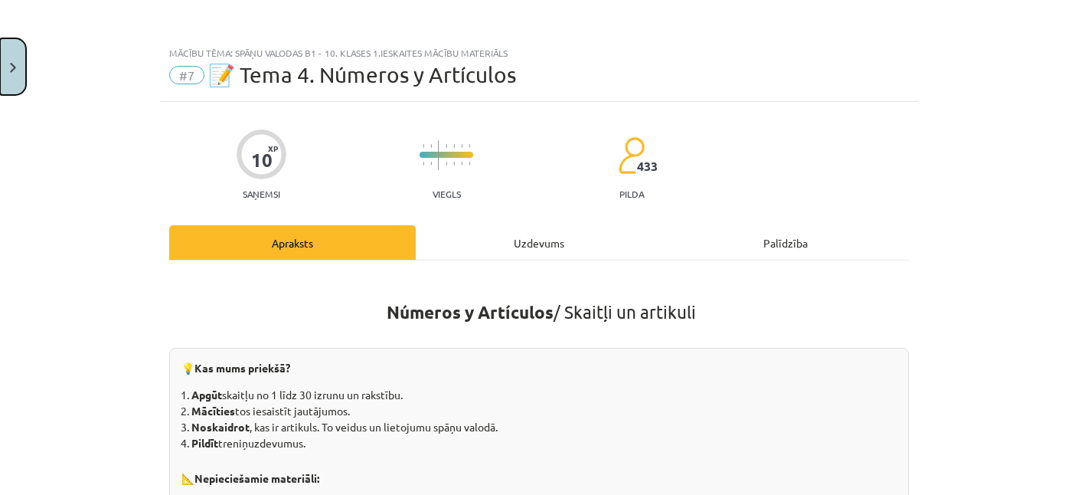
click at [13, 68] on img "Close" at bounding box center [13, 68] width 6 height 10
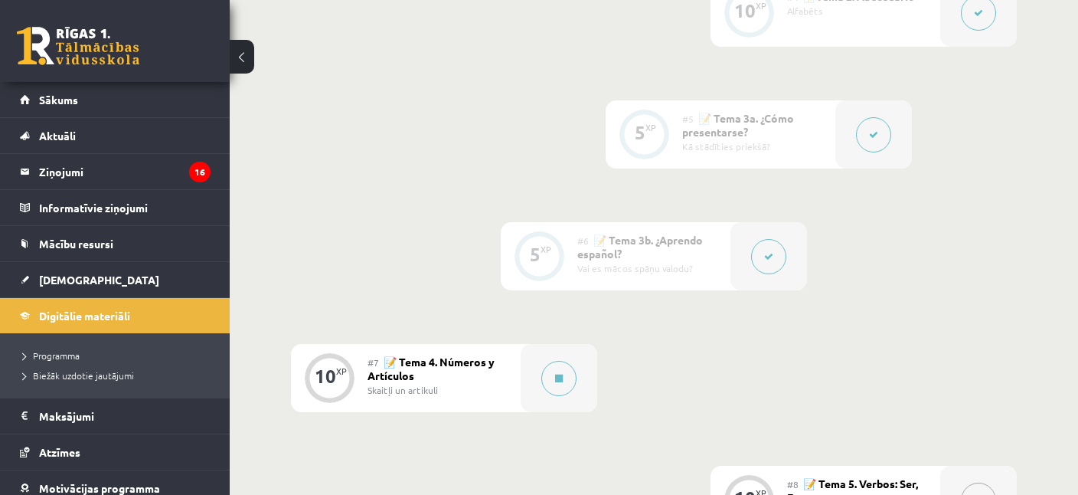
click at [870, 269] on div "0 XP #1 💡Introducción Ievads 5 XP #2 📝 Tema 1a. Saludos Sasveicināšanās 5 XP #3…" at bounding box center [654, 195] width 726 height 1164
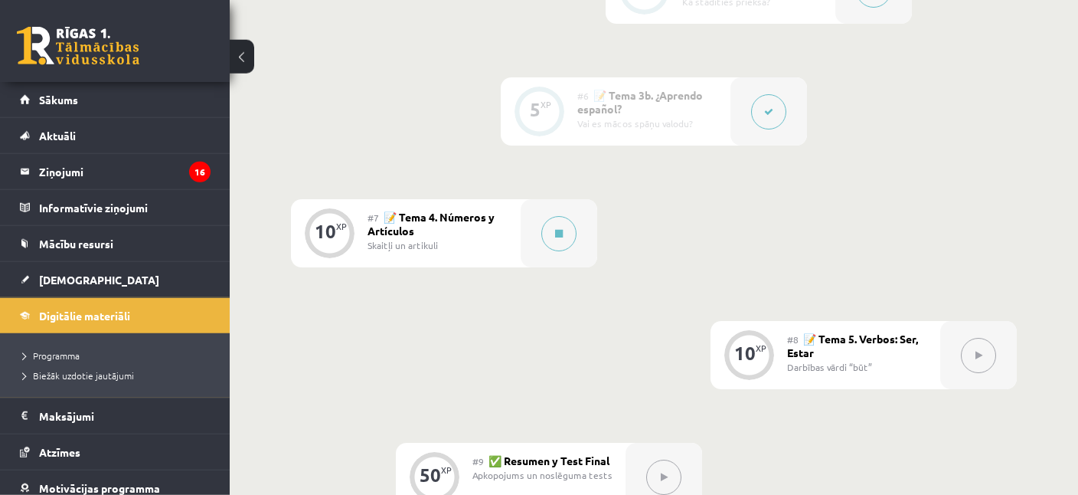
scroll to position [1034, 0]
click at [550, 233] on button at bounding box center [558, 232] width 35 height 35
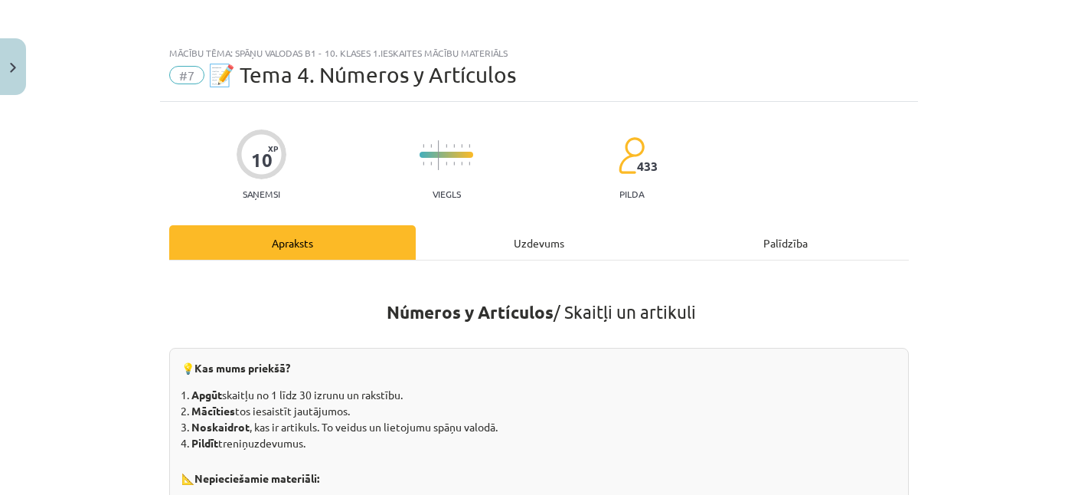
scroll to position [148, 0]
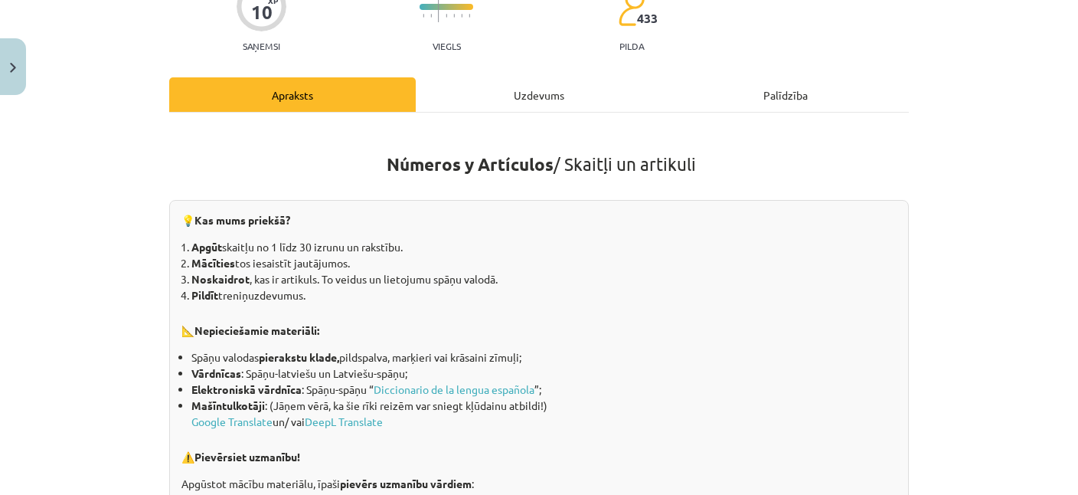
click at [525, 246] on li "Apgūt skaitļu no 1 līdz 30 izrunu un rakstību." at bounding box center [543, 247] width 705 height 16
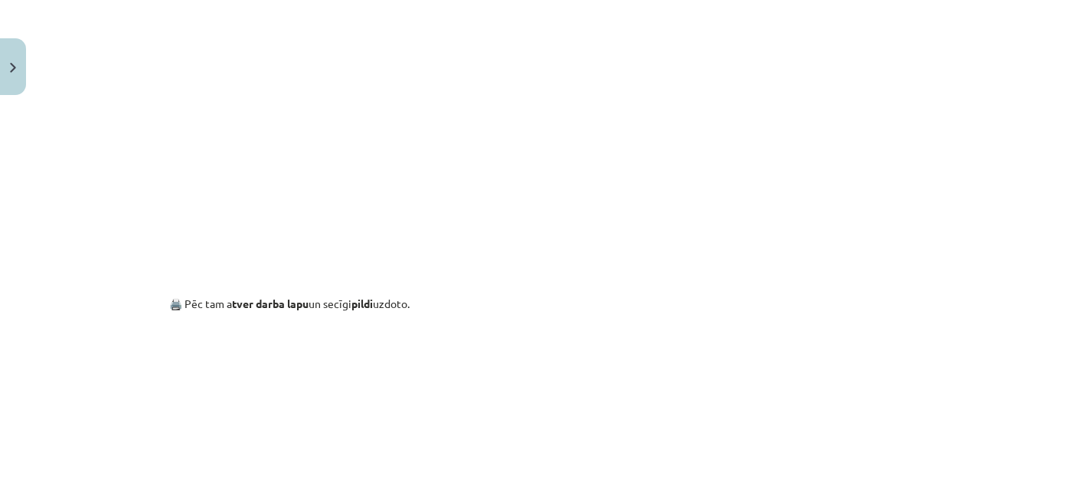
scroll to position [741, 0]
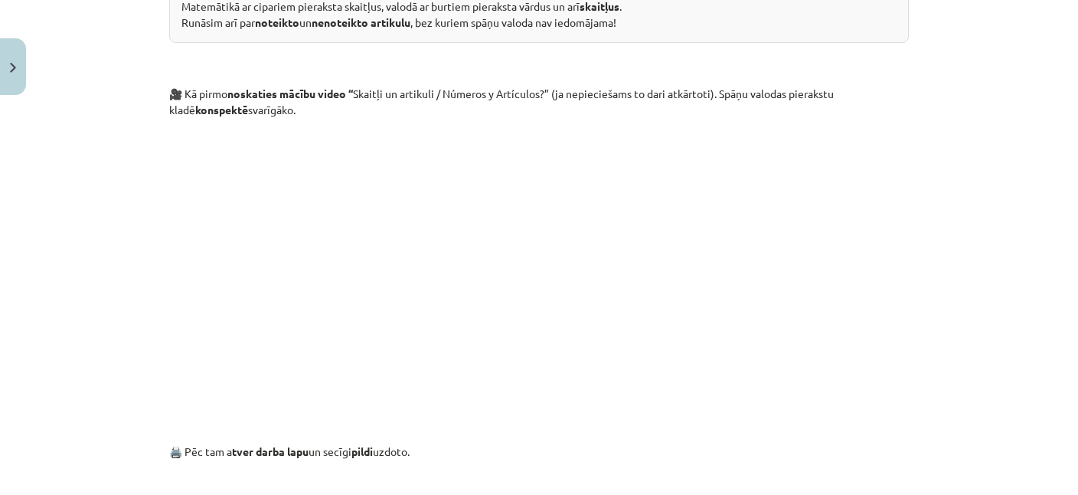
click at [540, 252] on iframe at bounding box center [539, 265] width 490 height 276
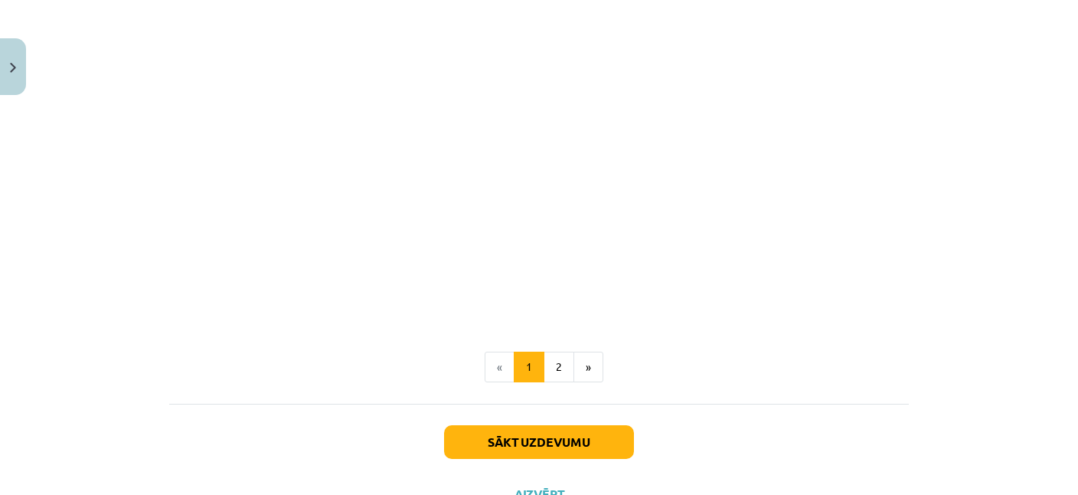
scroll to position [1960, 0]
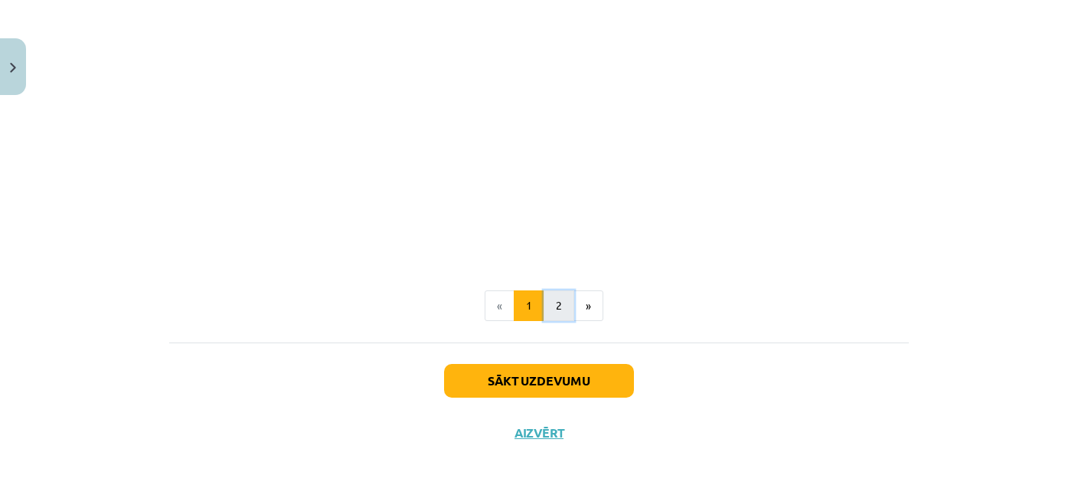
click at [566, 312] on button "2" at bounding box center [559, 305] width 31 height 31
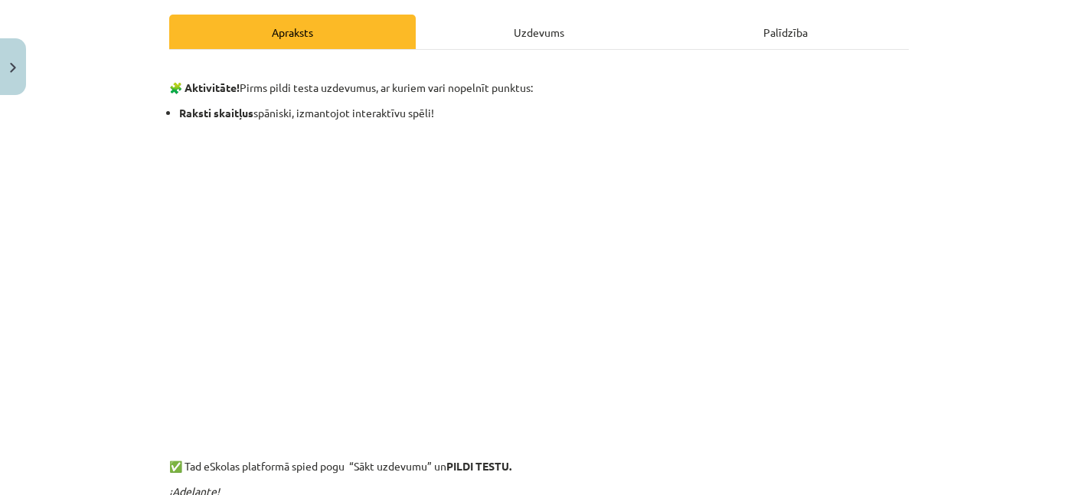
scroll to position [222, 0]
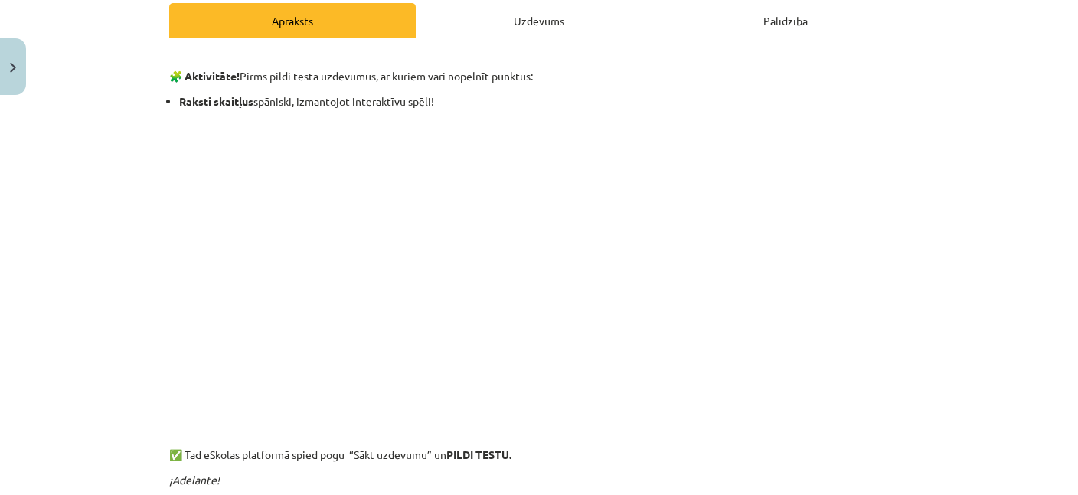
click at [541, 11] on div "Uzdevums" at bounding box center [539, 20] width 247 height 34
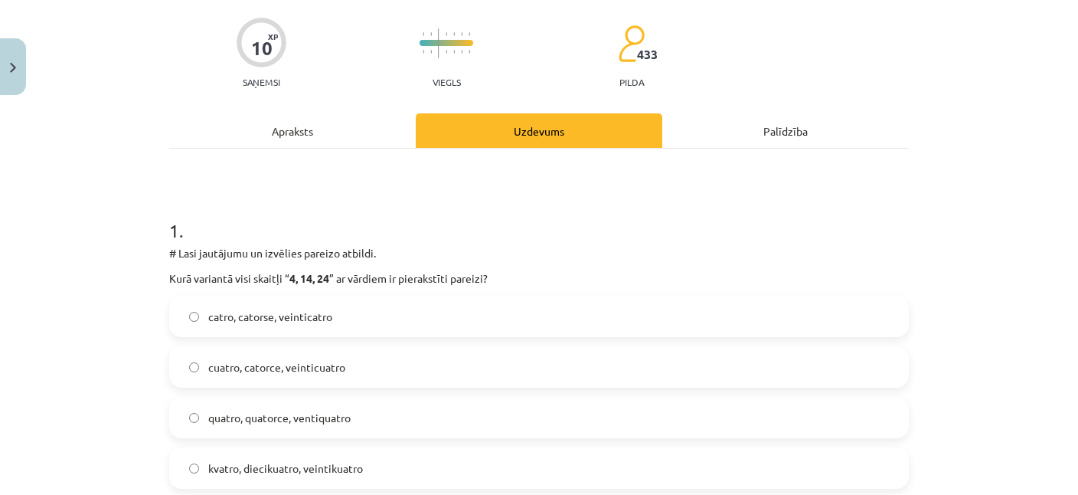
scroll to position [186, 0]
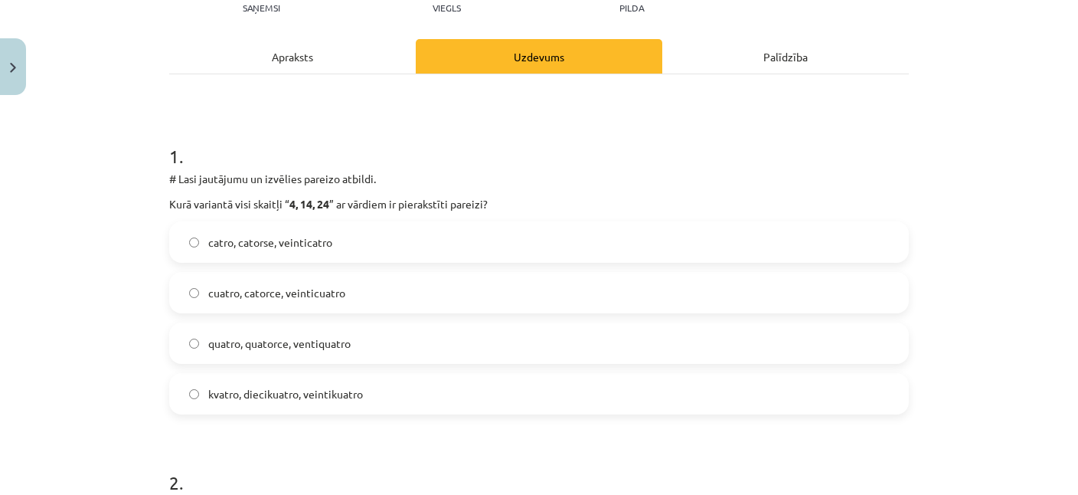
click at [273, 292] on span "cuatro, catorce, veinticuatro" at bounding box center [276, 293] width 137 height 16
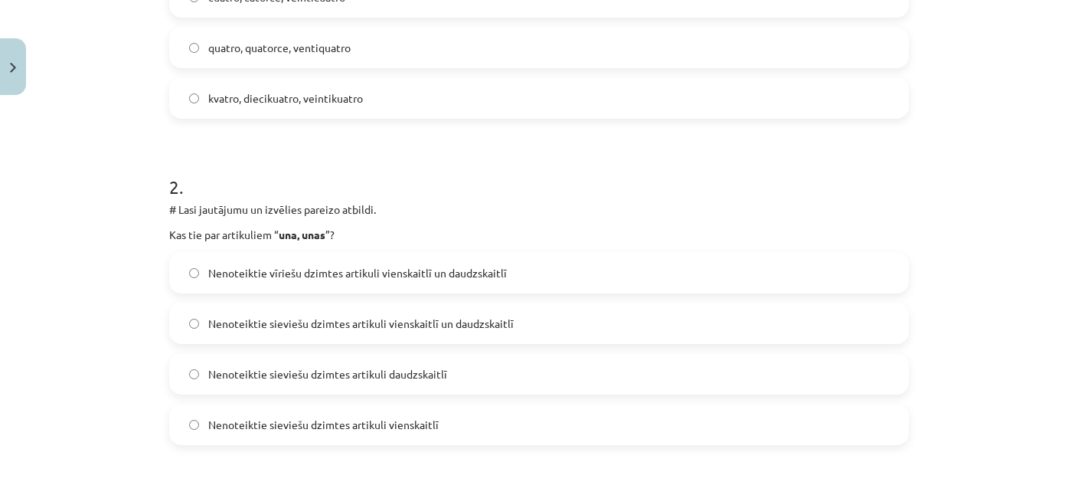
scroll to position [482, 0]
click at [335, 315] on span "Nenoteiktie sieviešu dzimtes artikuli vienskaitlī un daudzskaitlī" at bounding box center [360, 323] width 305 height 16
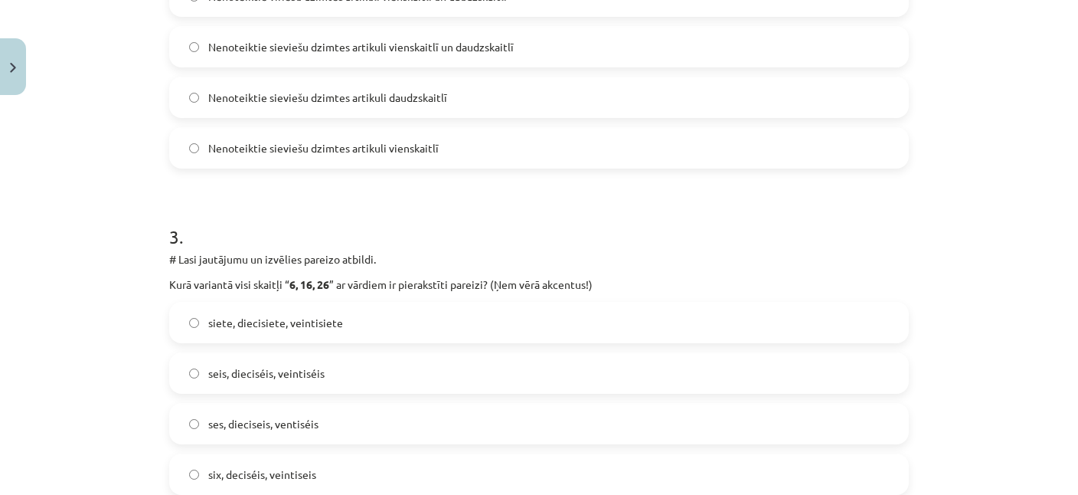
scroll to position [779, 0]
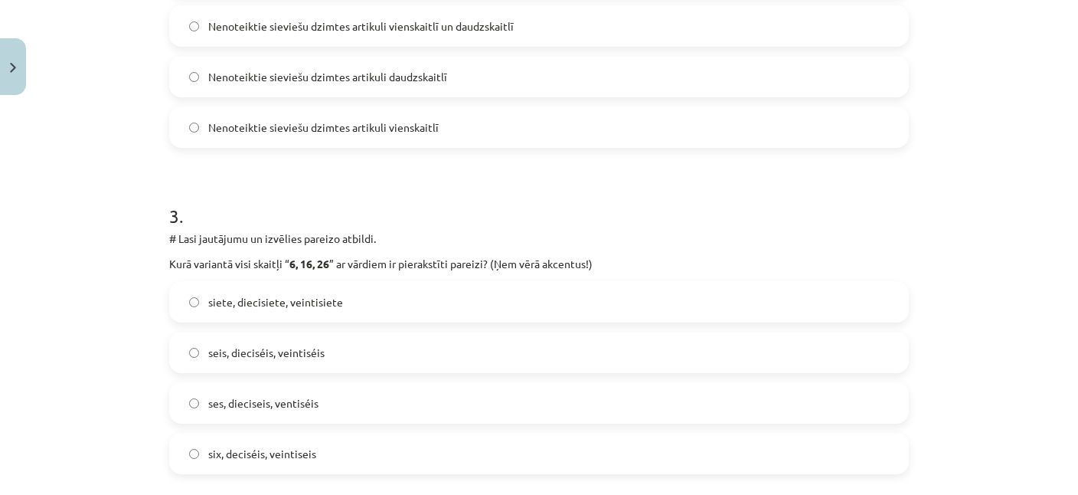
click at [328, 344] on label "seis, dieciséis, veintiséis" at bounding box center [539, 352] width 736 height 38
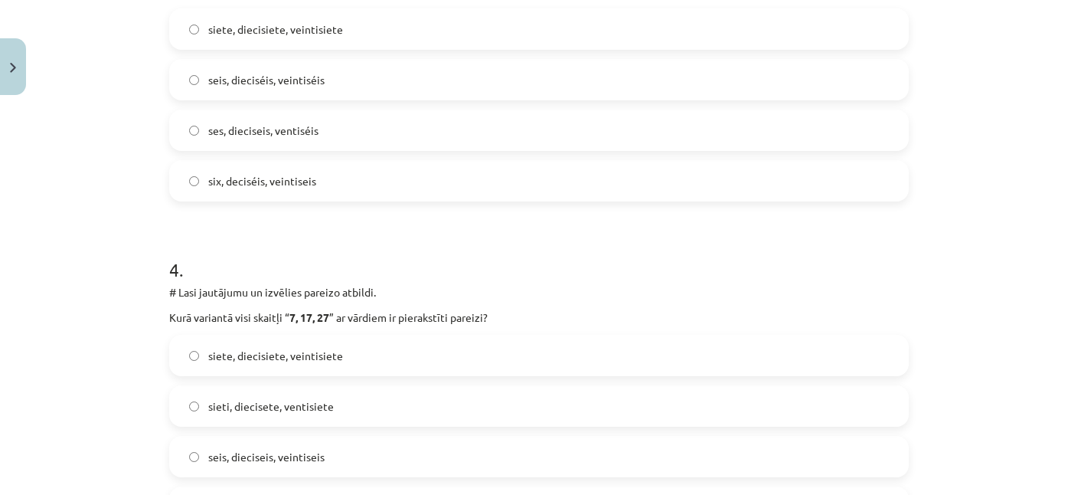
scroll to position [1076, 0]
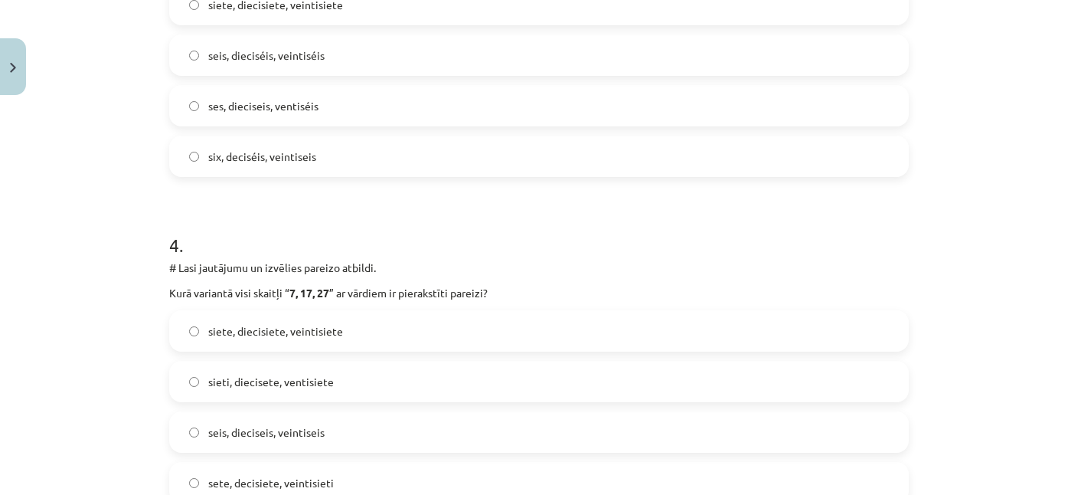
click at [279, 331] on span "siete, diecisiete, veintisiete" at bounding box center [275, 331] width 135 height 16
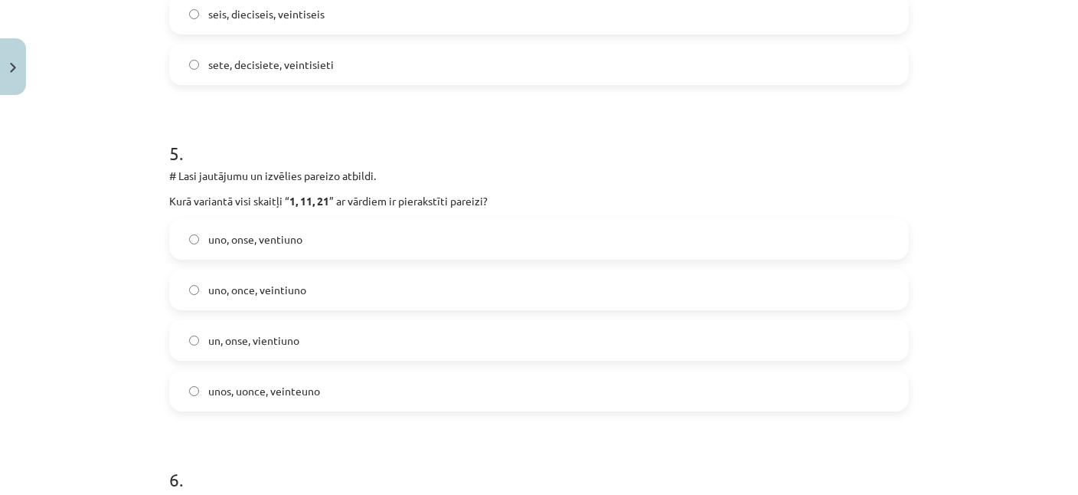
scroll to position [1520, 0]
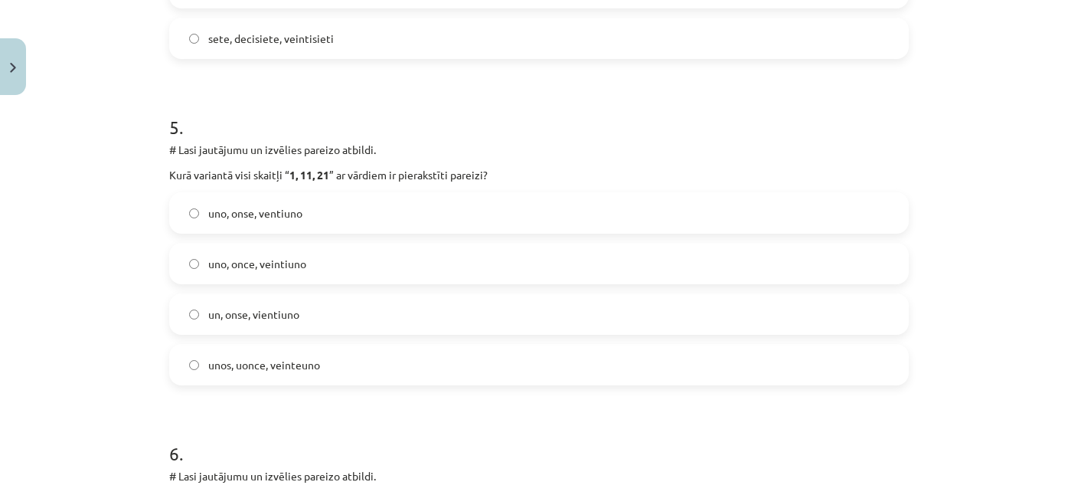
click at [276, 262] on span "uno, once, veintiuno" at bounding box center [257, 264] width 98 height 16
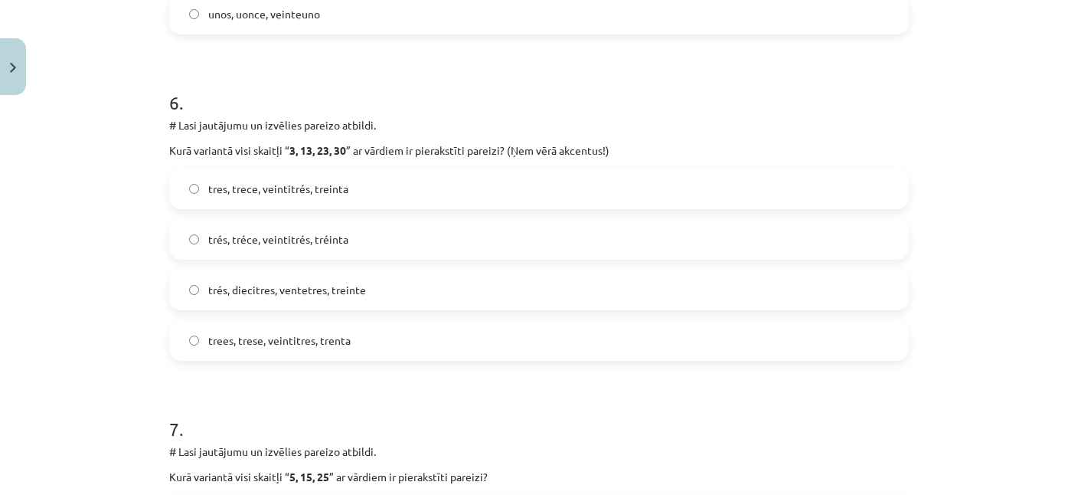
scroll to position [1890, 0]
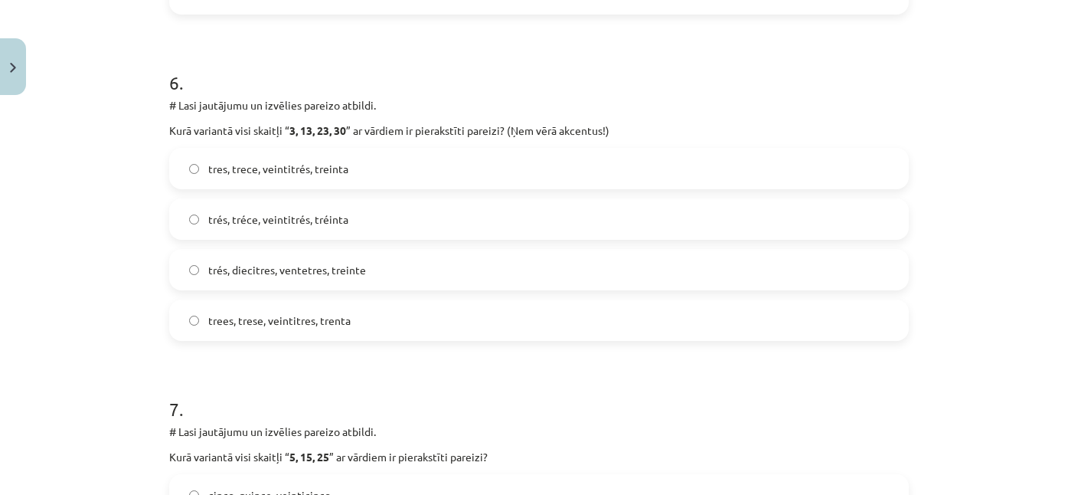
click at [273, 214] on span "trés, tréce, veintitrés, tréinta" at bounding box center [278, 219] width 140 height 16
click at [299, 165] on span "tres, trece, veintitrés, treinta" at bounding box center [278, 169] width 140 height 16
click at [356, 219] on label "trés, tréce, veintitrés, tréinta" at bounding box center [539, 219] width 736 height 38
click at [365, 168] on label "tres, trece, veintitrés, treinta" at bounding box center [539, 168] width 736 height 38
click at [299, 226] on span "trés, tréce, veintitrés, tréinta" at bounding box center [278, 219] width 140 height 16
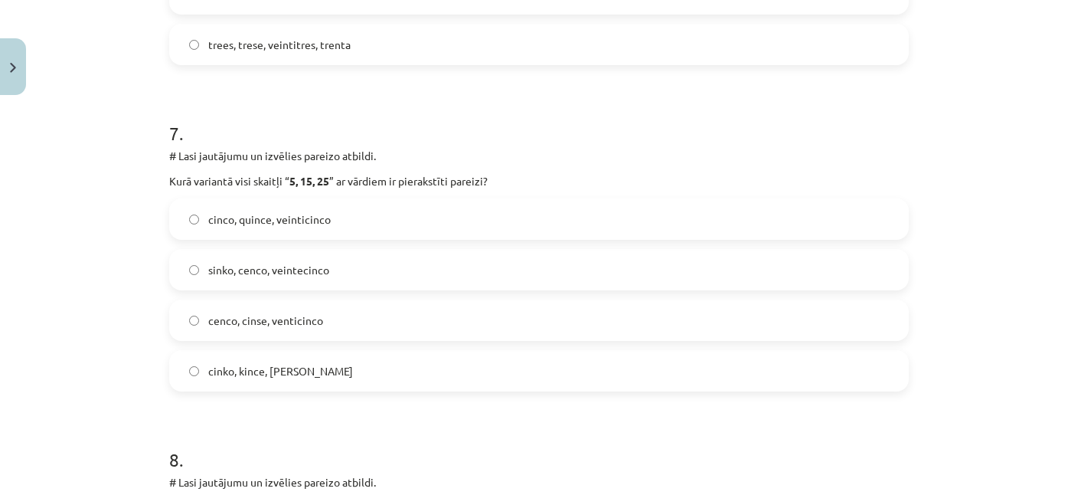
scroll to position [2187, 0]
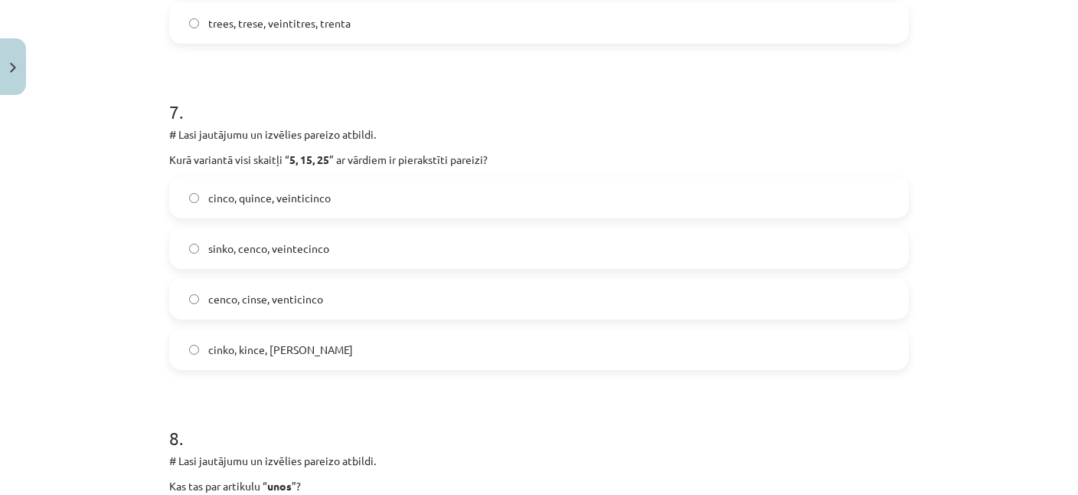
click at [275, 193] on span "cinco, quince, veinticinco" at bounding box center [269, 198] width 122 height 16
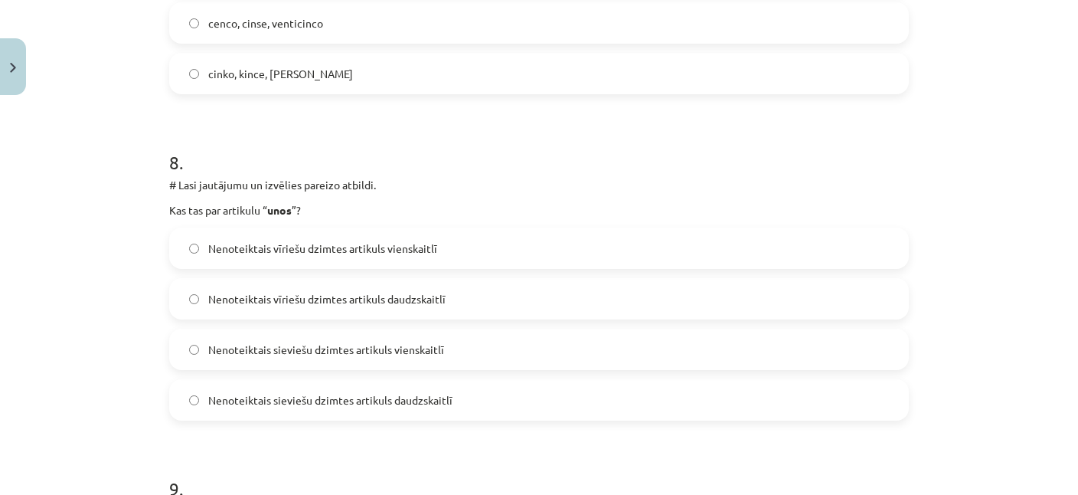
scroll to position [2483, 0]
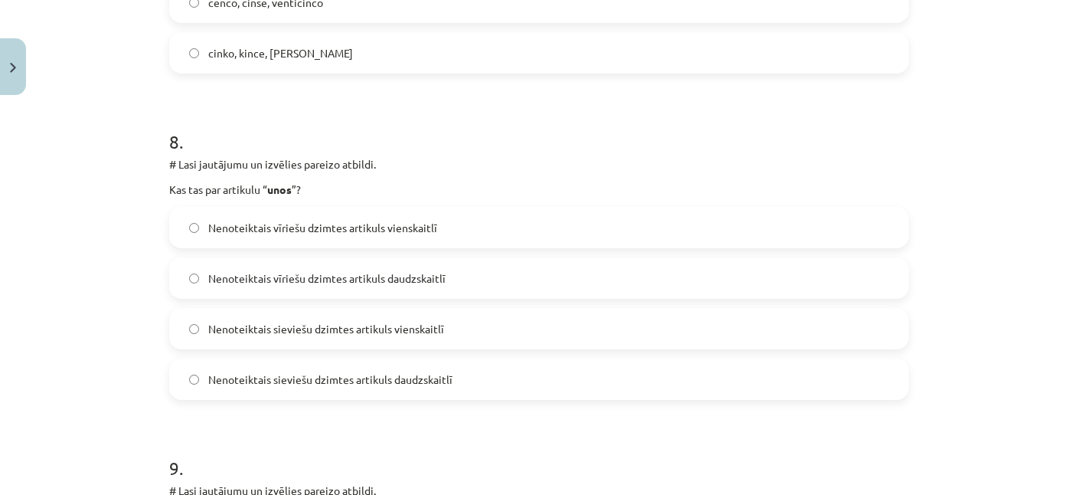
click at [345, 233] on span "Nenoteiktais vīriešu dzimtes artikuls vienskaitlī" at bounding box center [322, 228] width 229 height 16
click at [330, 283] on span "Nenoteiktais vīriešu dzimtes artikuls daudzskaitlī" at bounding box center [326, 278] width 237 height 16
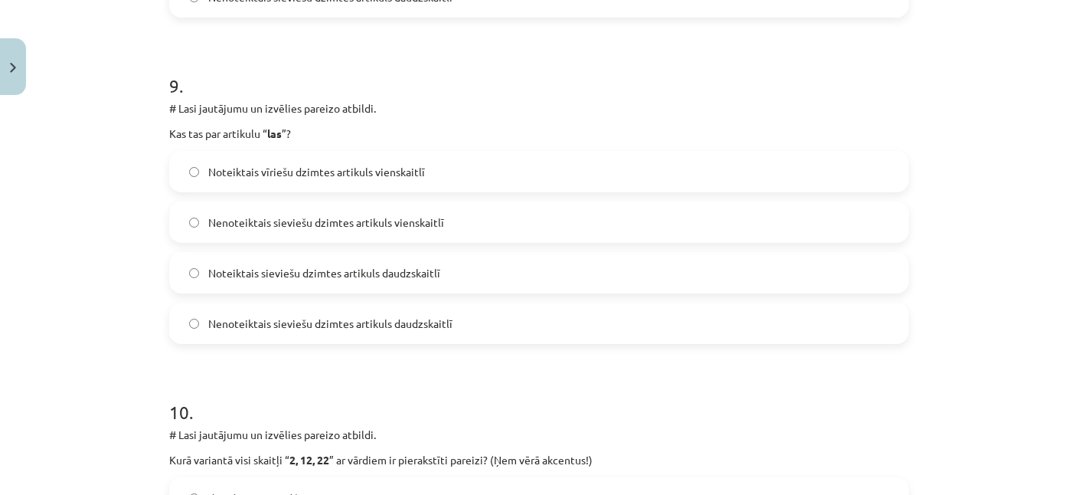
scroll to position [2854, 0]
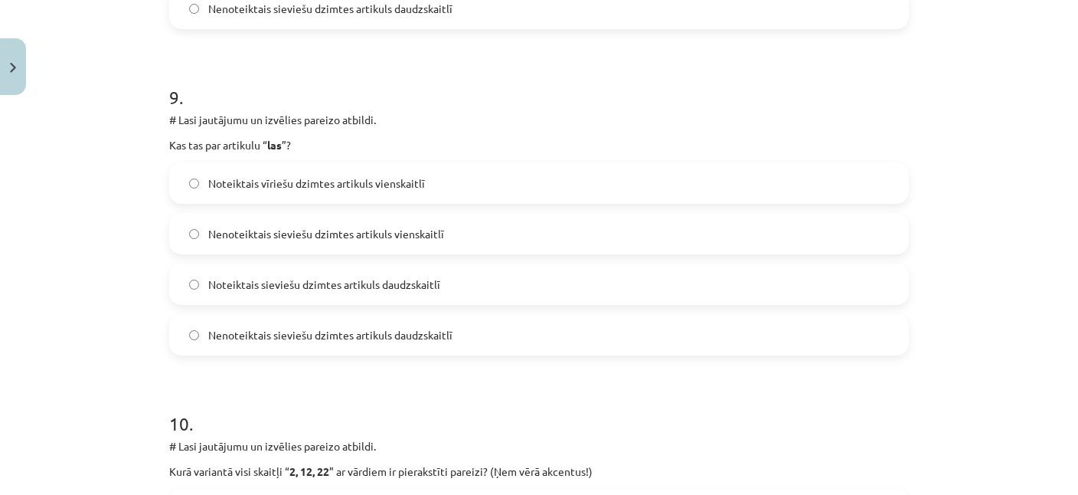
click at [329, 336] on span "Nenoteiktais sieviešu dzimtes artikuls daudzskaitlī" at bounding box center [330, 335] width 244 height 16
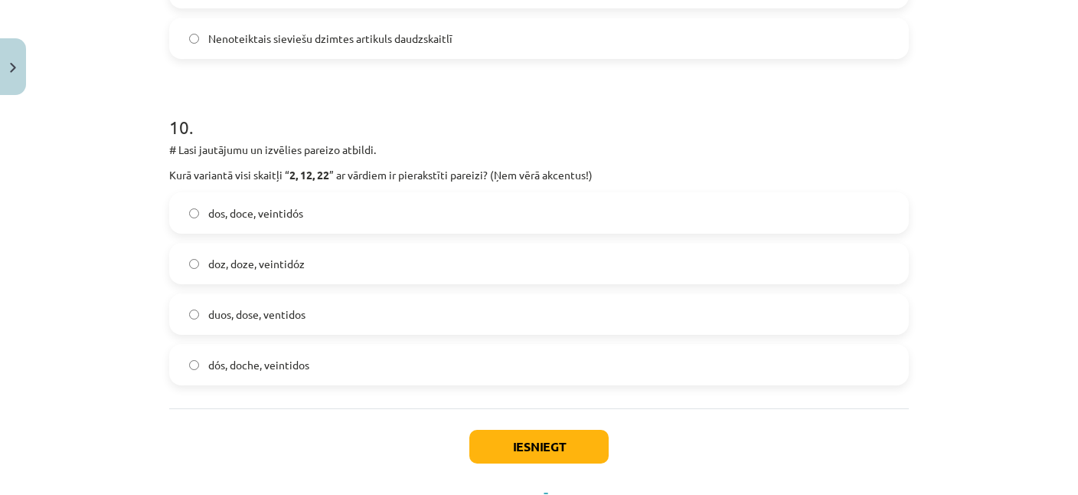
scroll to position [3218, 0]
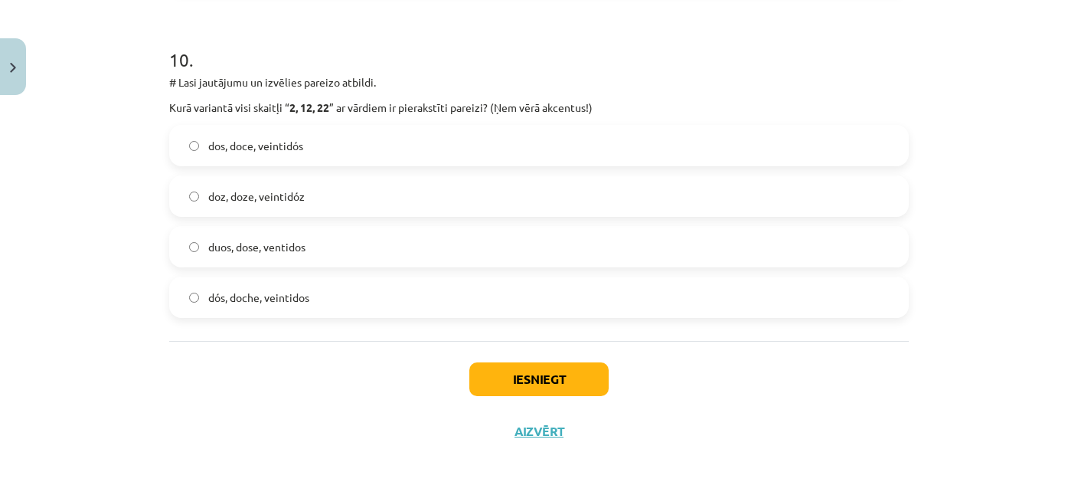
click at [274, 152] on span "dos, doce, veintidós" at bounding box center [255, 146] width 95 height 16
click at [553, 364] on button "Iesniegt" at bounding box center [538, 379] width 139 height 34
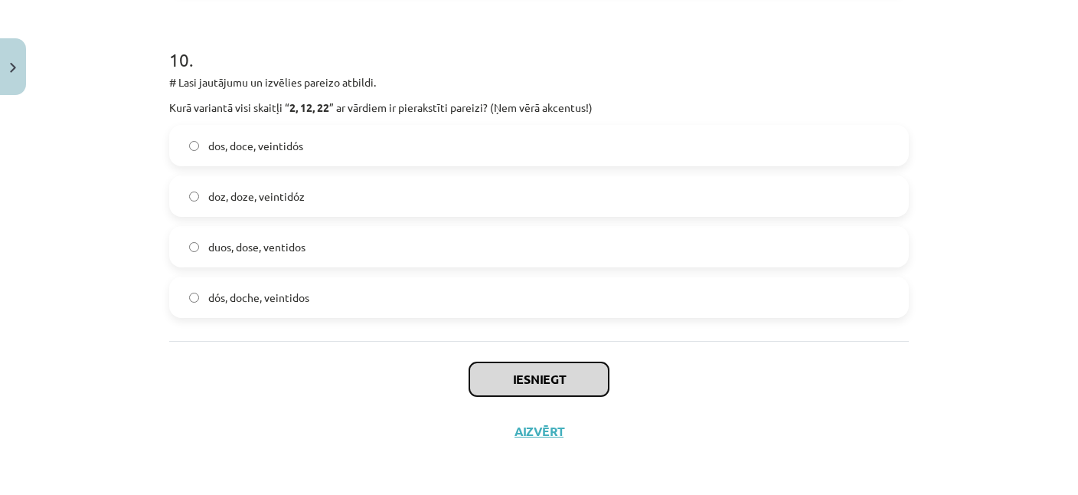
click at [544, 376] on button "Iesniegt" at bounding box center [538, 379] width 139 height 34
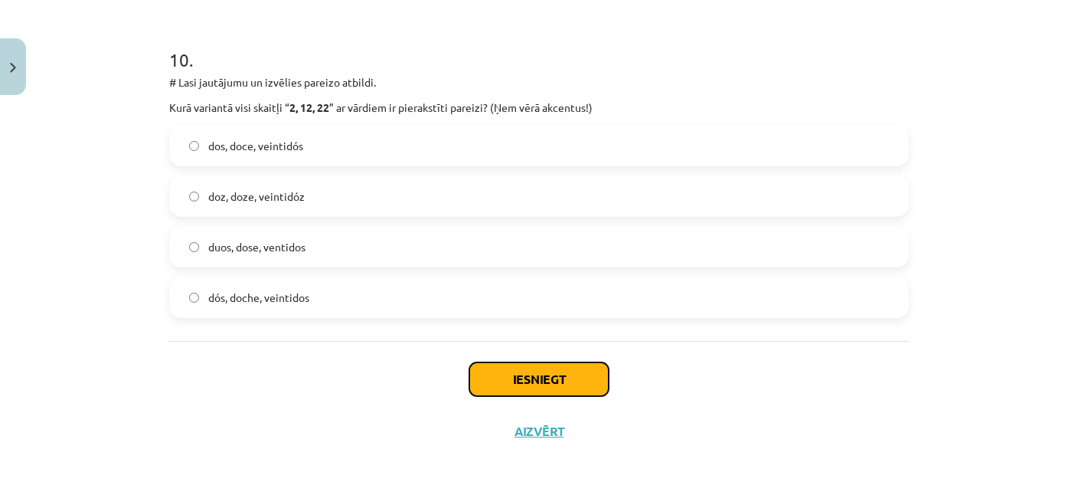
click at [497, 370] on button "Iesniegt" at bounding box center [538, 379] width 139 height 34
click at [491, 369] on button "Iesniegt" at bounding box center [538, 379] width 139 height 34
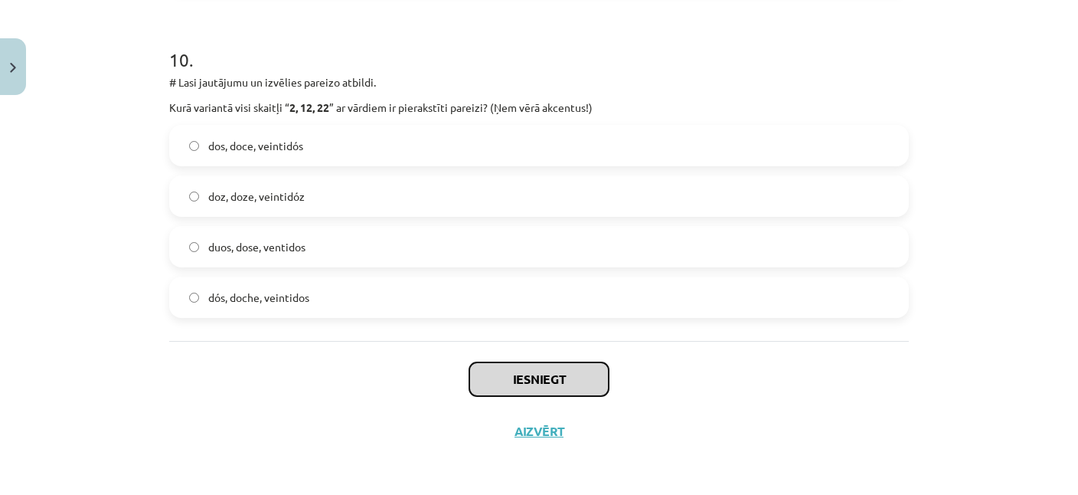
click at [491, 369] on button "Iesniegt" at bounding box center [538, 379] width 139 height 34
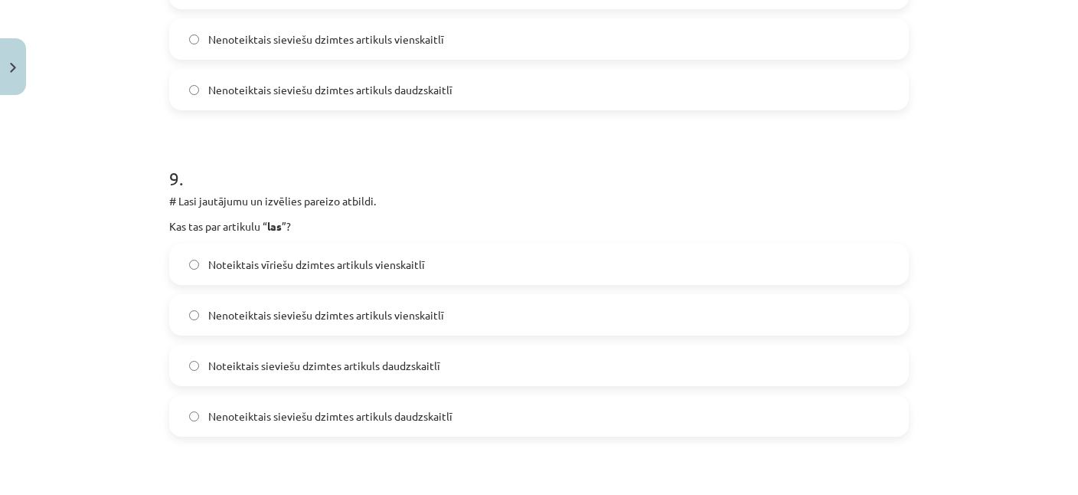
scroll to position [2477, 0]
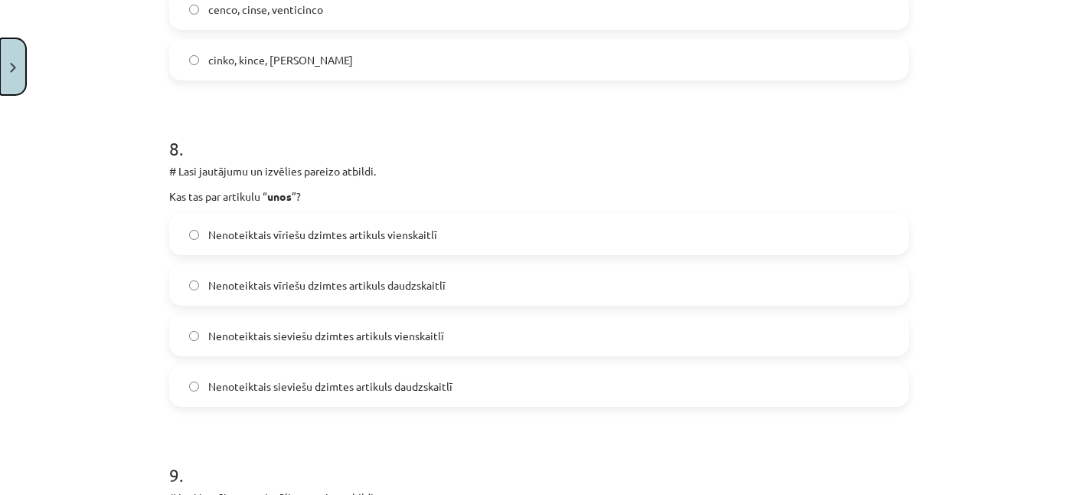
click at [19, 74] on button "Close" at bounding box center [13, 66] width 26 height 57
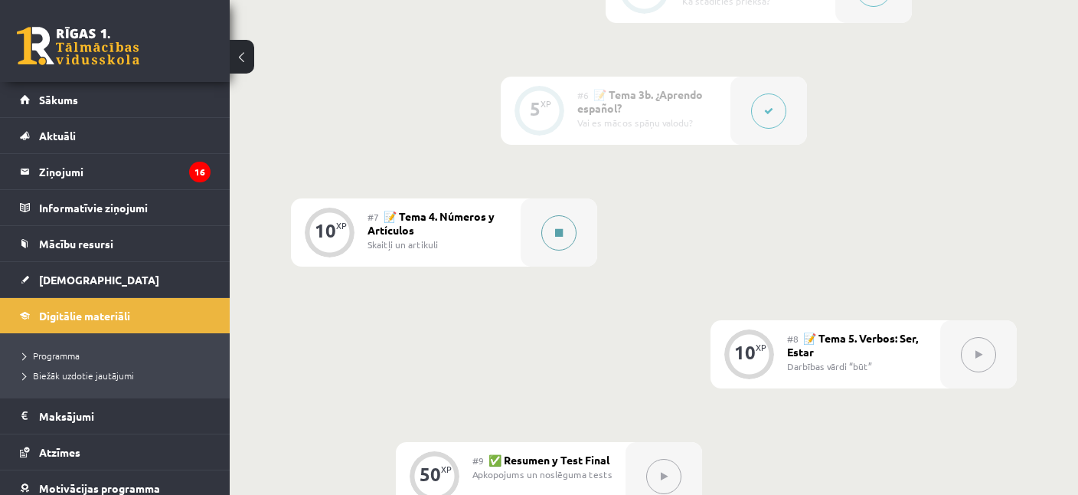
click at [548, 230] on button at bounding box center [558, 232] width 35 height 35
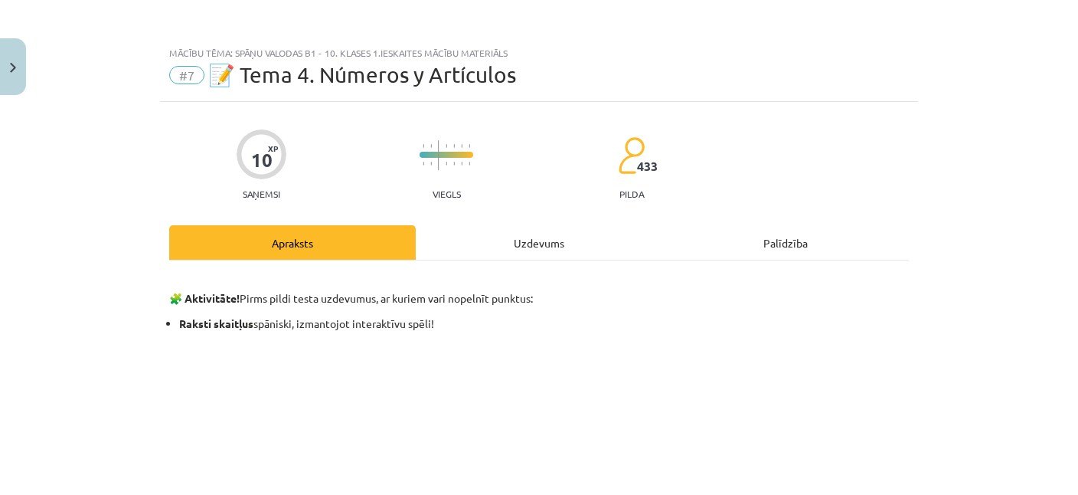
click at [548, 250] on div "Uzdevums" at bounding box center [539, 242] width 247 height 34
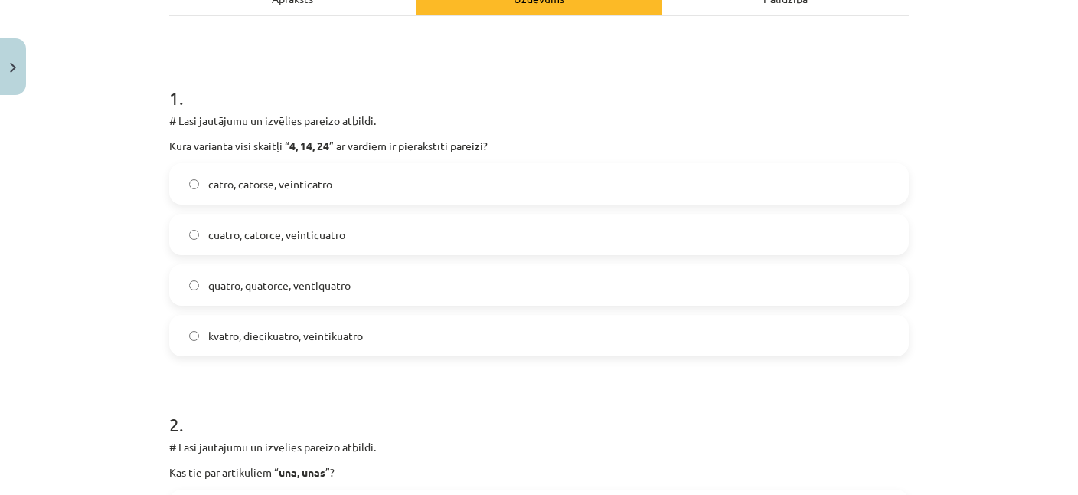
scroll to position [260, 0]
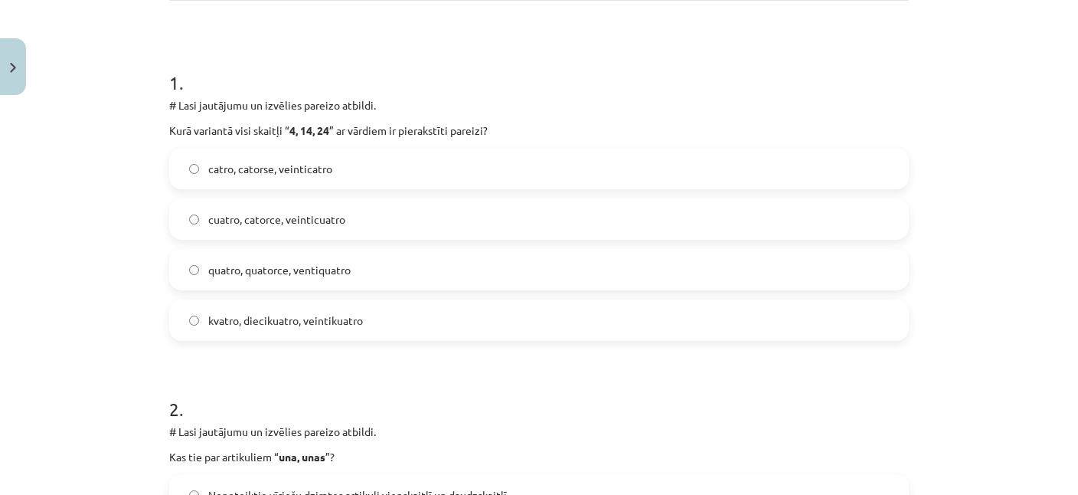
click at [254, 217] on span "cuatro, catorce, veinticuatro" at bounding box center [276, 219] width 137 height 16
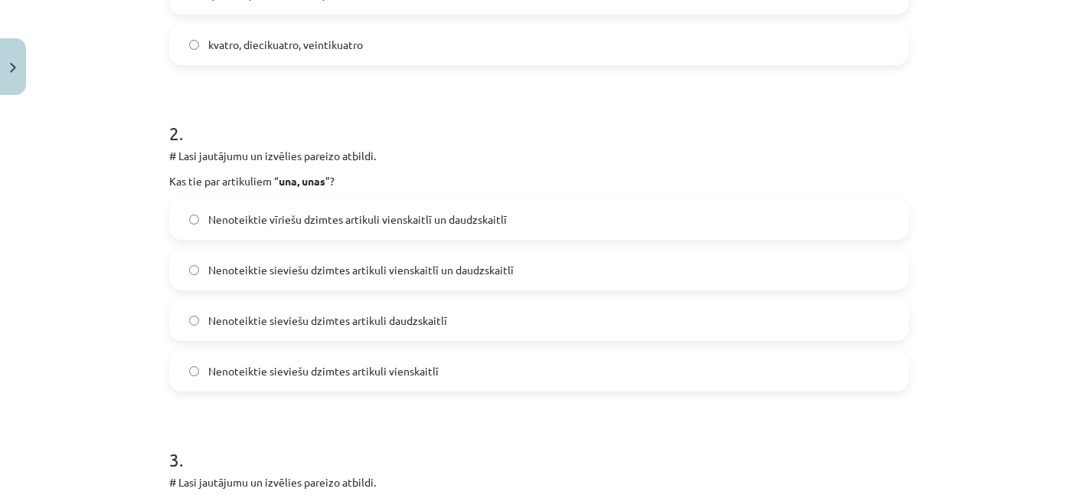
scroll to position [556, 0]
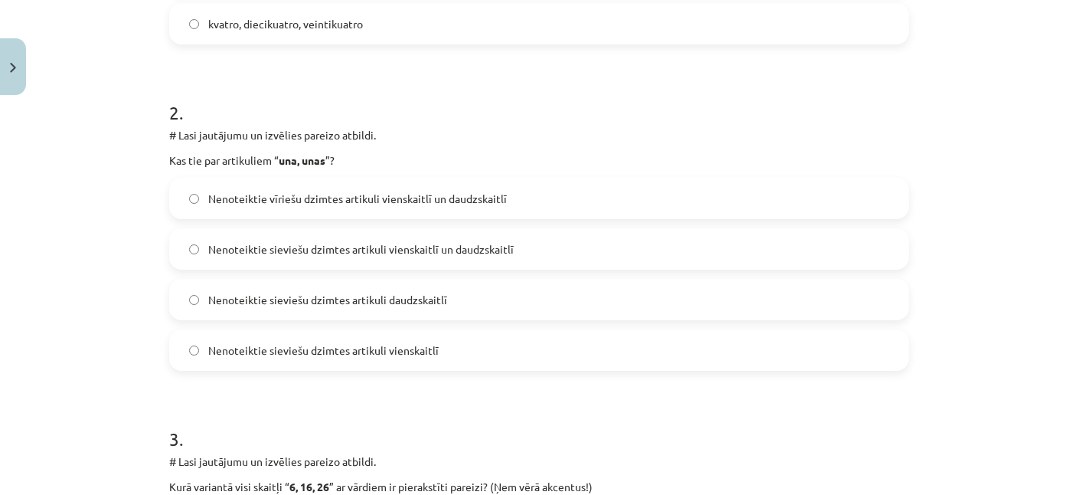
click at [367, 295] on span "Nenoteiktie sieviešu dzimtes artikuli daudzskaitlī" at bounding box center [327, 300] width 239 height 16
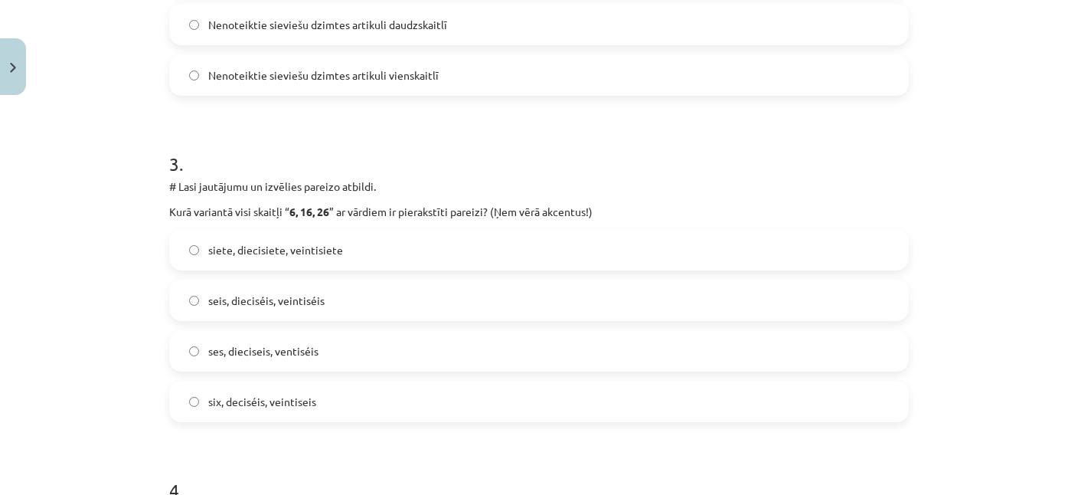
scroll to position [852, 0]
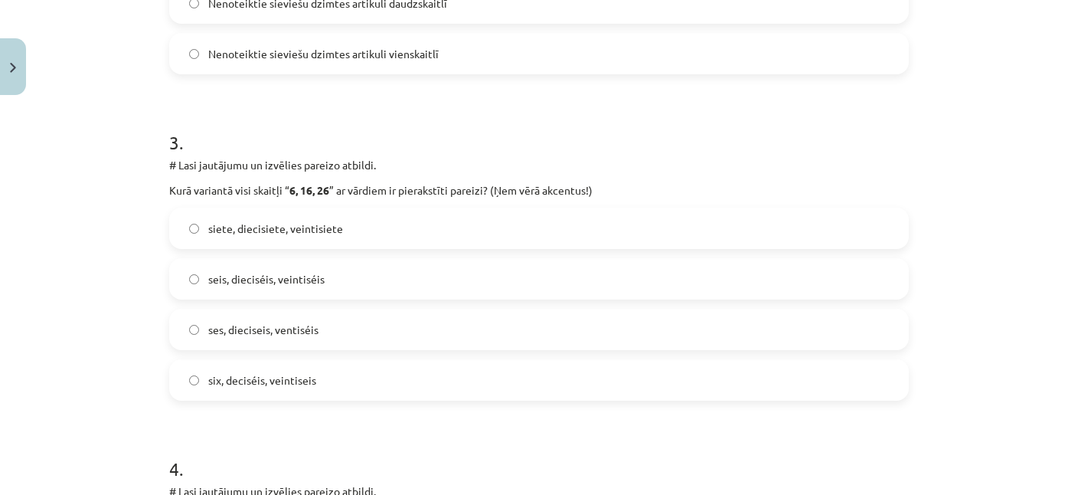
click at [269, 282] on span "seis, dieciséis, veintiséis" at bounding box center [266, 279] width 116 height 16
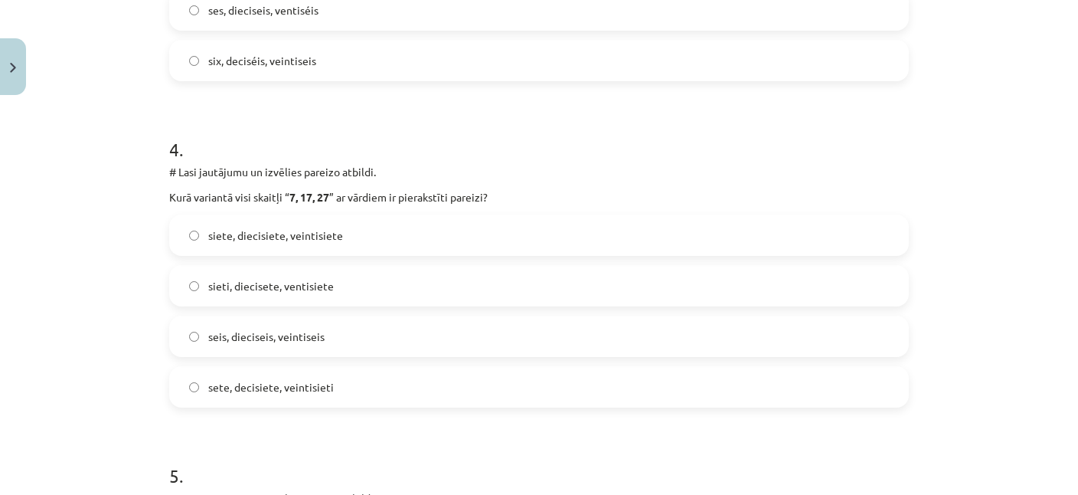
scroll to position [1223, 0]
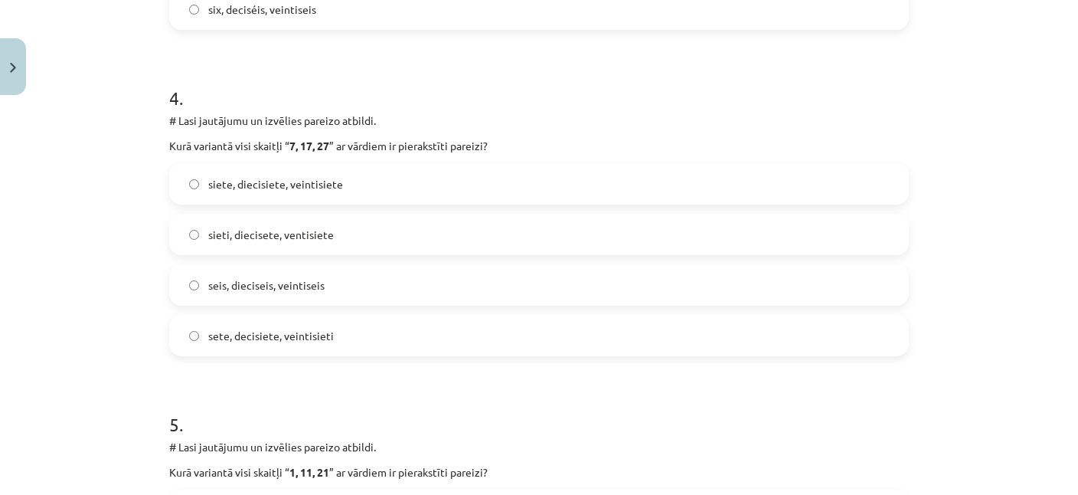
click at [286, 184] on span "siete, diecisiete, veintisiete" at bounding box center [275, 184] width 135 height 16
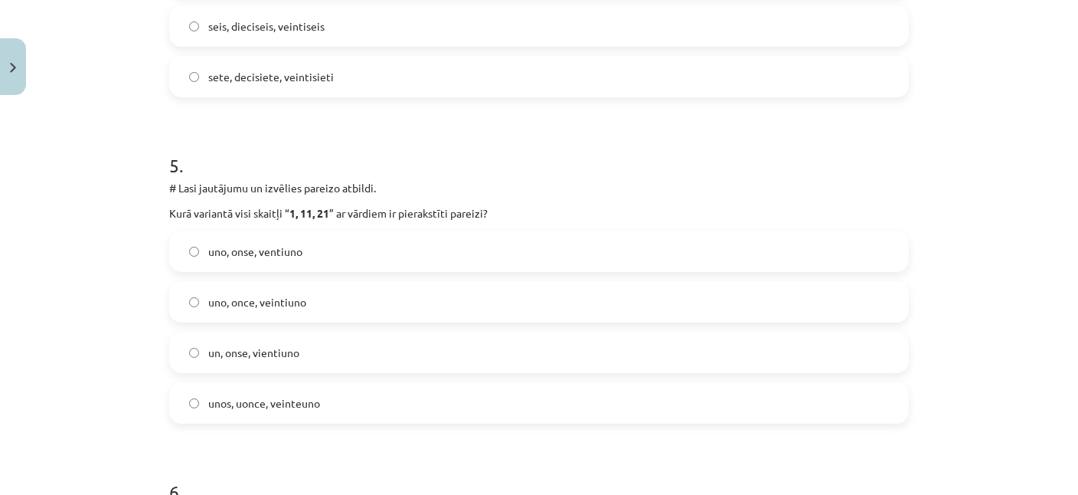
scroll to position [1520, 0]
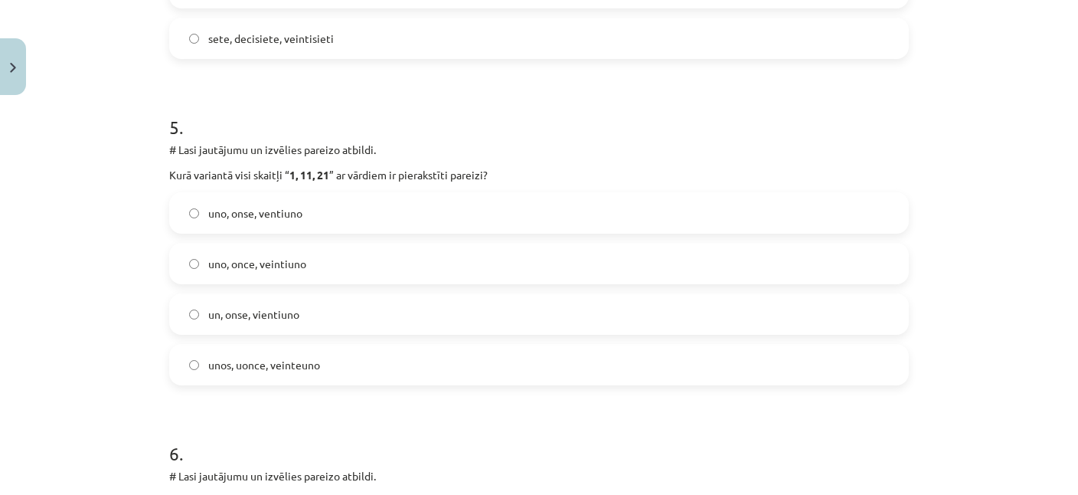
click at [282, 263] on span "uno, once, veintiuno" at bounding box center [257, 264] width 98 height 16
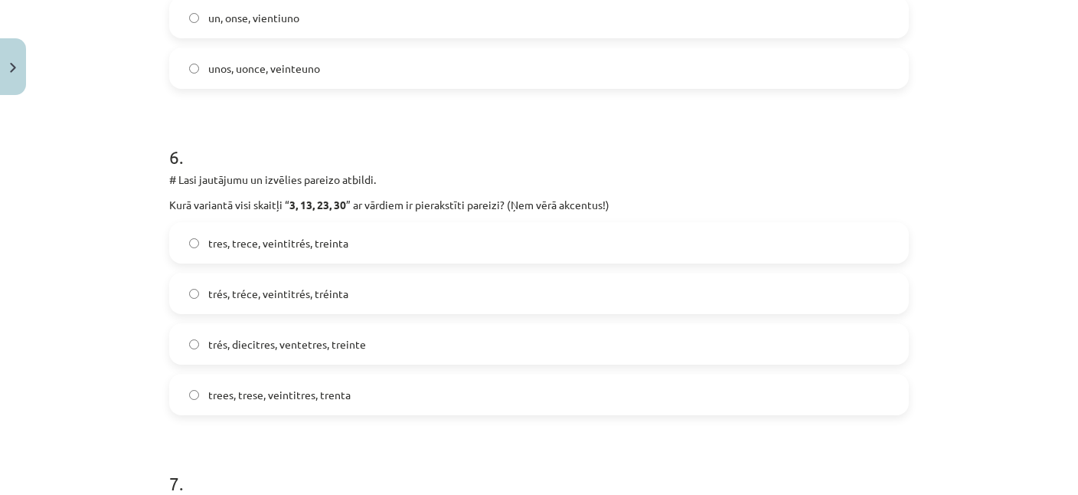
scroll to position [1890, 0]
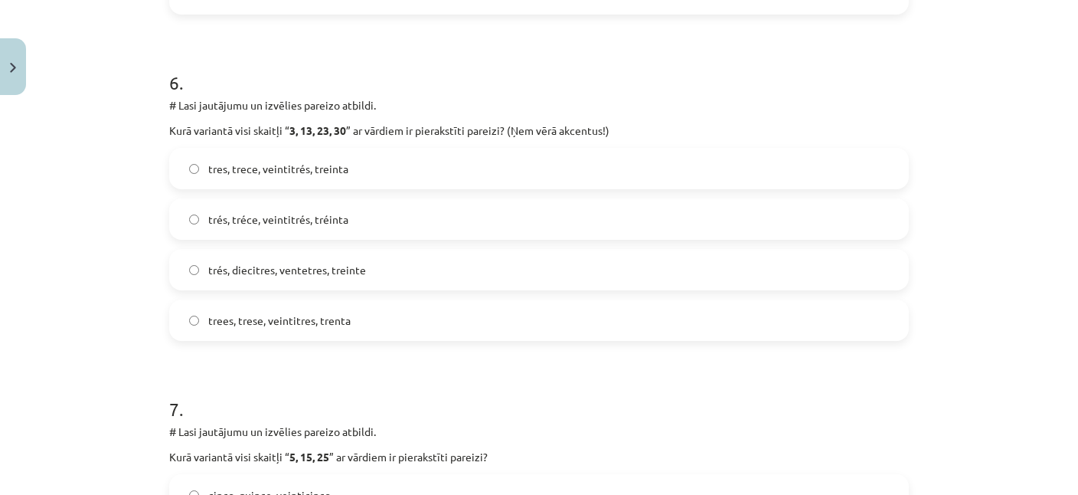
click at [287, 217] on span "trés, tréce, veintitrés, tréinta" at bounding box center [278, 219] width 140 height 16
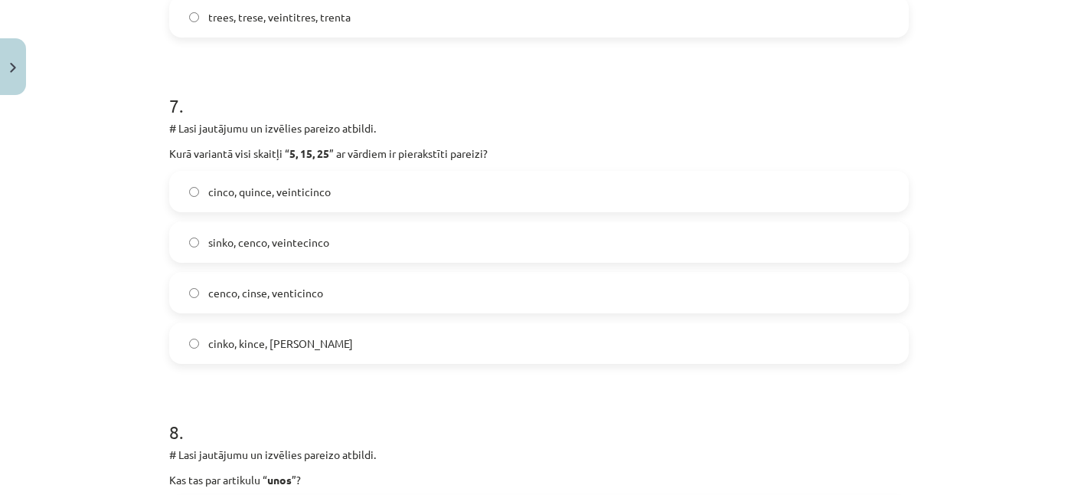
scroll to position [2261, 0]
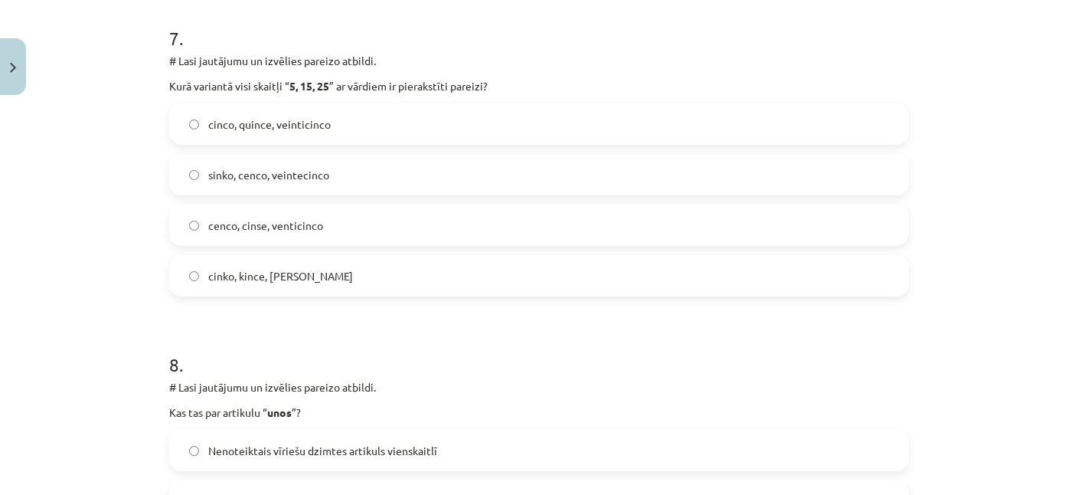
click at [308, 123] on span "cinco, quince, veinticinco" at bounding box center [269, 124] width 122 height 16
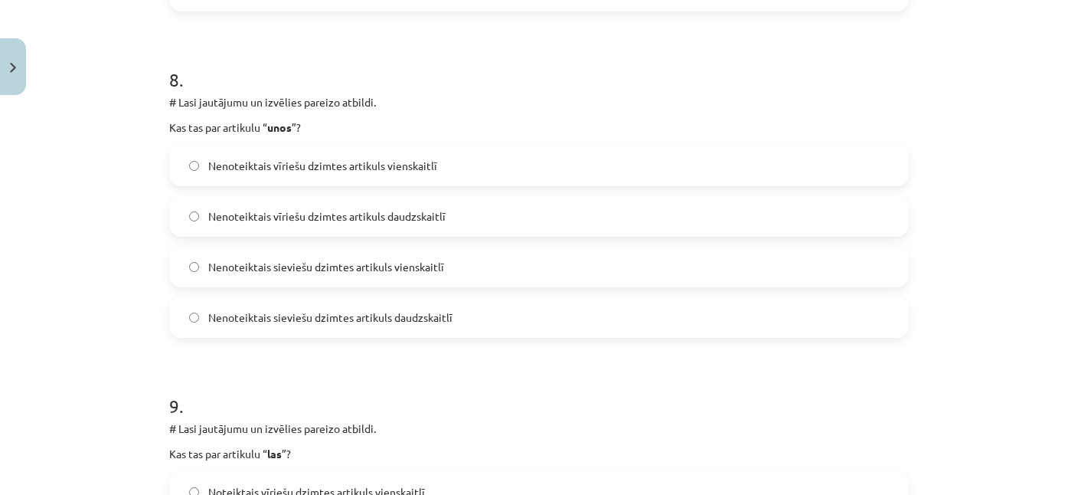
scroll to position [2557, 0]
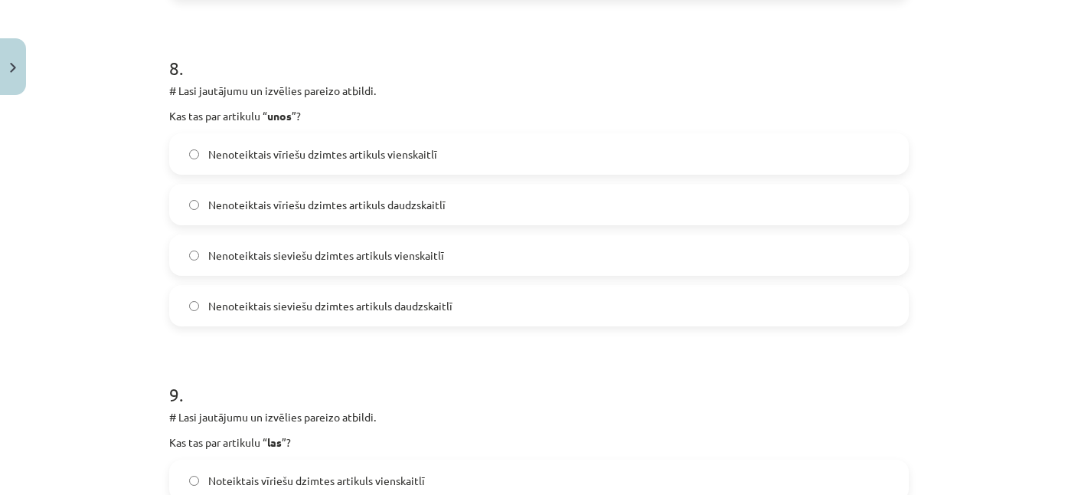
click at [312, 207] on span "Nenoteiktais vīriešu dzimtes artikuls daudzskaitlī" at bounding box center [326, 205] width 237 height 16
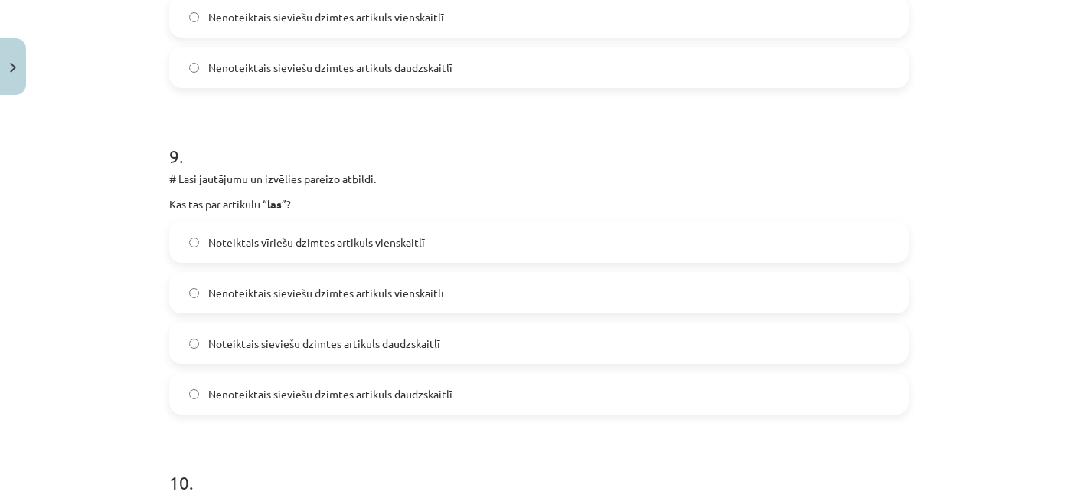
scroll to position [2853, 0]
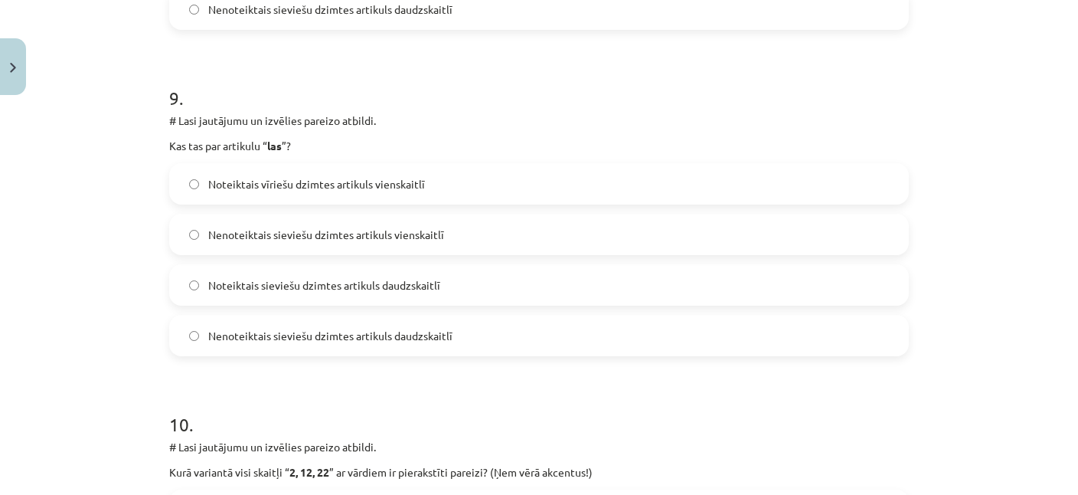
click at [294, 332] on span "Nenoteiktais sieviešu dzimtes artikuls daudzskaitlī" at bounding box center [330, 336] width 244 height 16
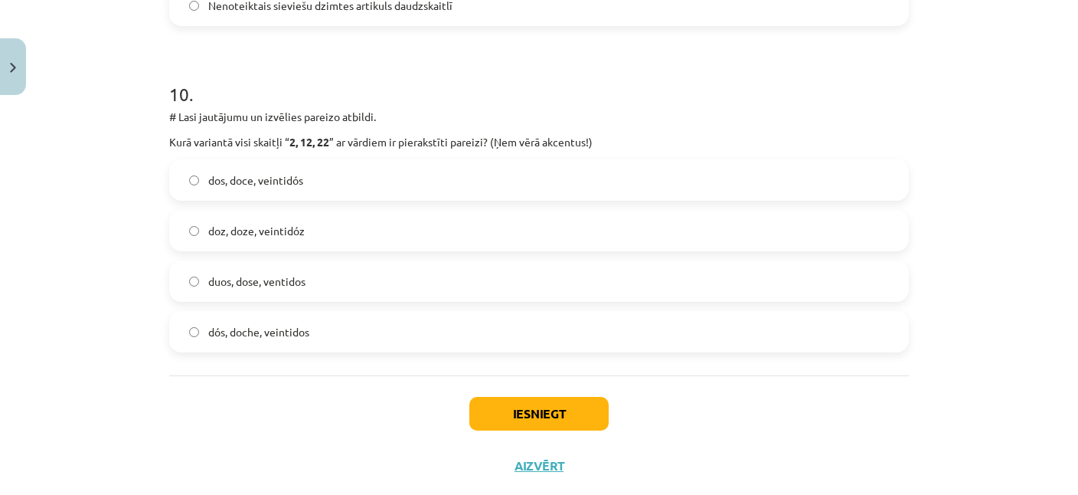
scroll to position [3218, 0]
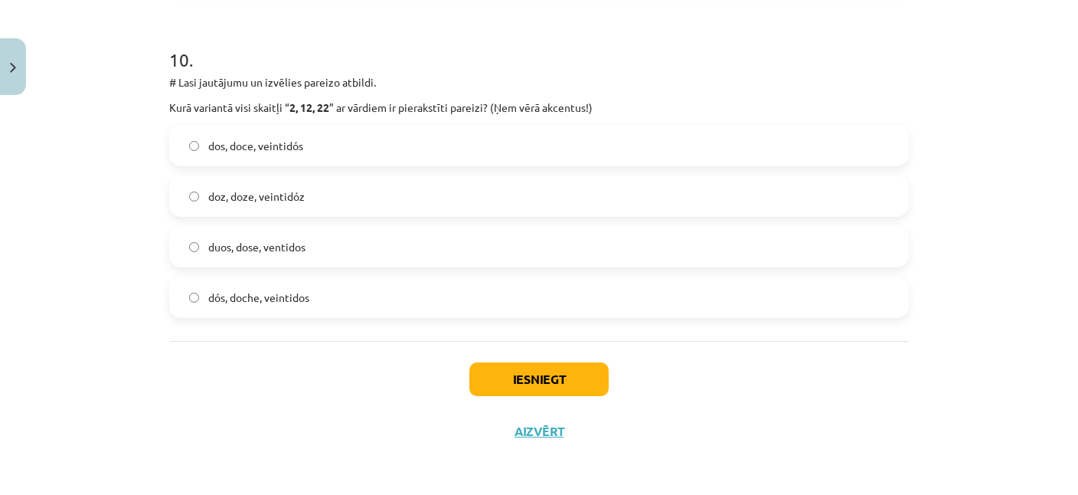
click at [276, 139] on span "dos, doce, veintidós" at bounding box center [255, 146] width 95 height 16
click at [528, 365] on button "Iesniegt" at bounding box center [538, 379] width 139 height 34
click at [540, 365] on button "Iesniegt" at bounding box center [538, 379] width 139 height 34
click at [534, 371] on button "Iesniegt" at bounding box center [538, 379] width 139 height 34
click at [539, 366] on button "Iesniegt" at bounding box center [538, 379] width 139 height 34
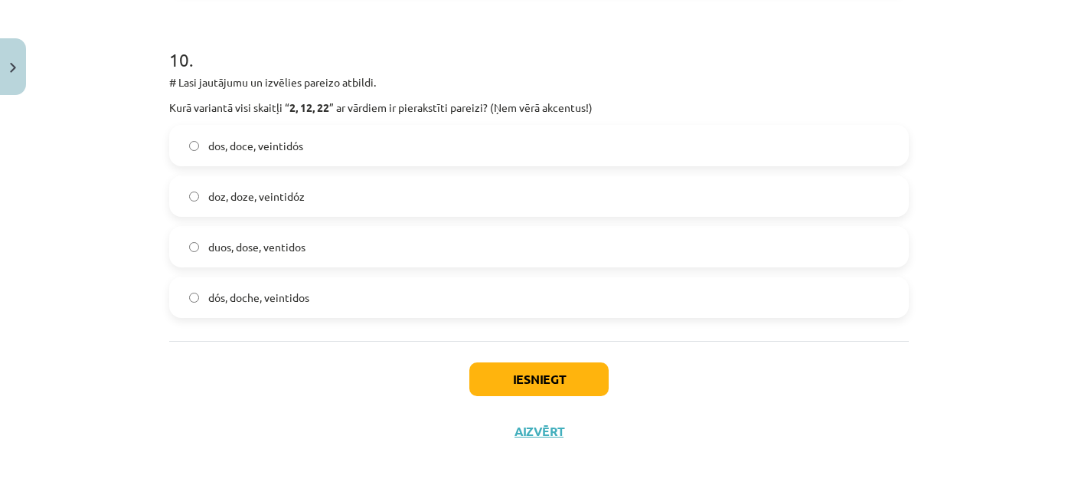
click at [540, 360] on div "Iesniegt Aizvērt" at bounding box center [539, 394] width 740 height 107
click at [546, 368] on button "Iesniegt" at bounding box center [538, 379] width 139 height 34
click at [550, 374] on button "Iesniegt" at bounding box center [538, 379] width 139 height 34
click at [547, 374] on button "Iesniegt" at bounding box center [538, 379] width 139 height 34
click at [558, 377] on button "Iesniegt" at bounding box center [538, 379] width 139 height 34
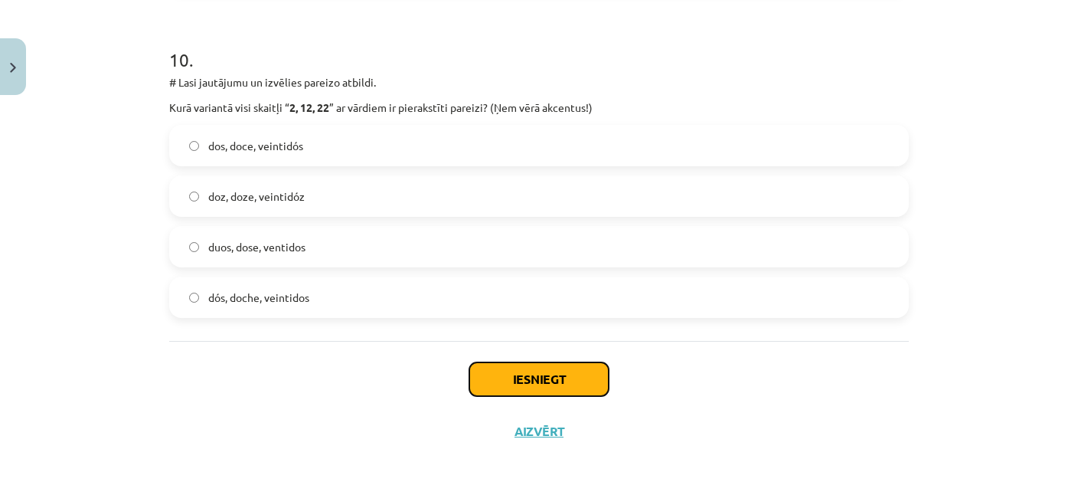
click at [558, 377] on button "Iesniegt" at bounding box center [538, 379] width 139 height 34
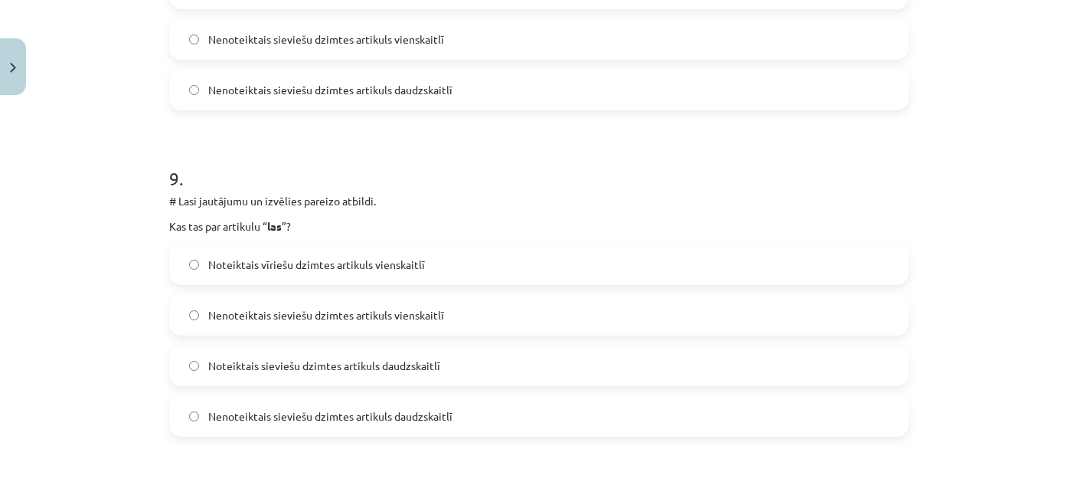
scroll to position [2328, 0]
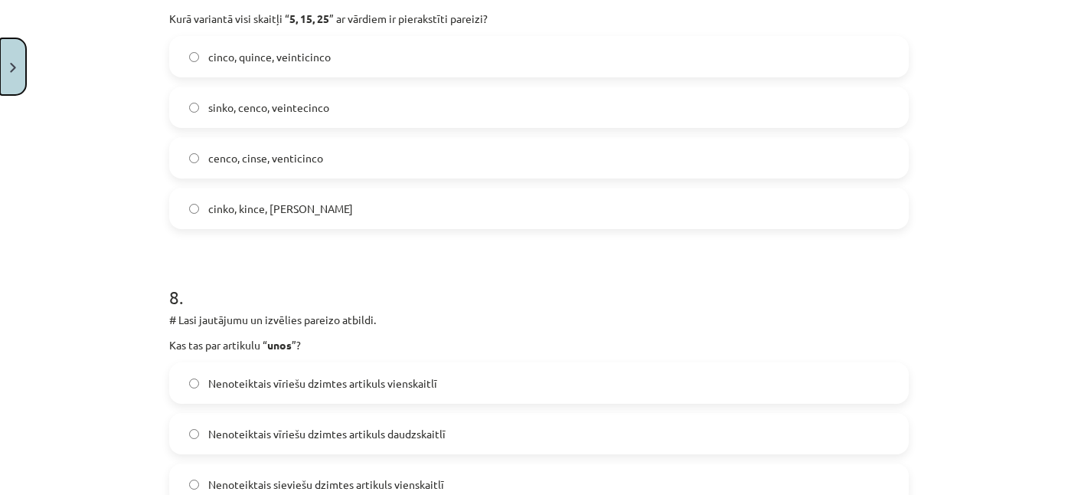
click at [10, 54] on button "Close" at bounding box center [13, 66] width 26 height 57
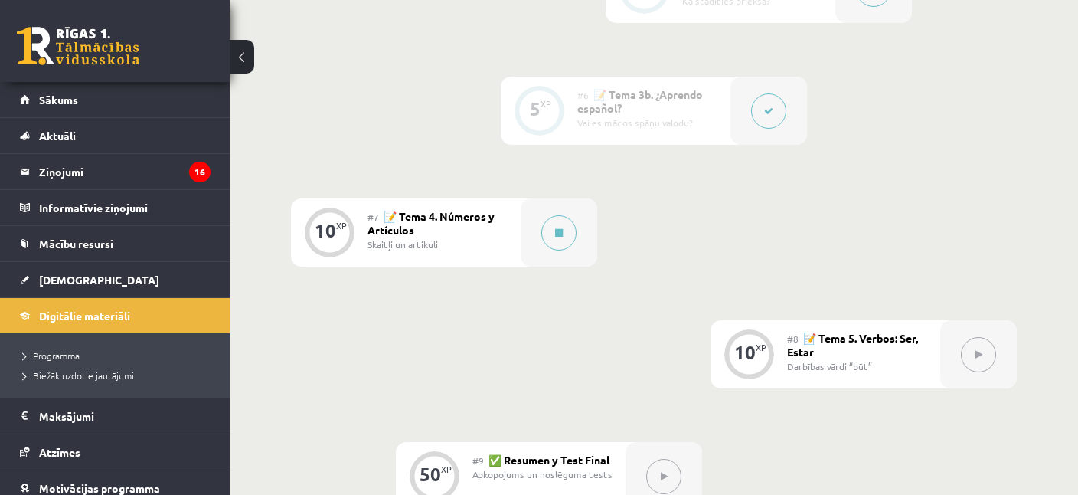
click at [81, 29] on link at bounding box center [78, 46] width 122 height 38
